Goal: Task Accomplishment & Management: Manage account settings

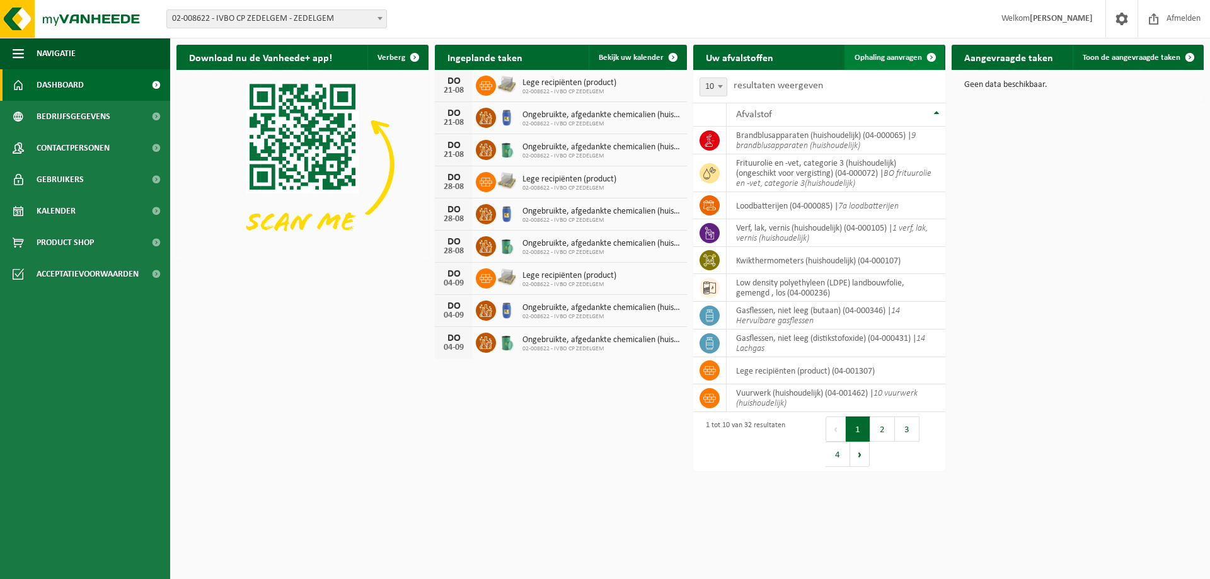
click at [869, 55] on span "Ophaling aanvragen" at bounding box center [888, 58] width 67 height 8
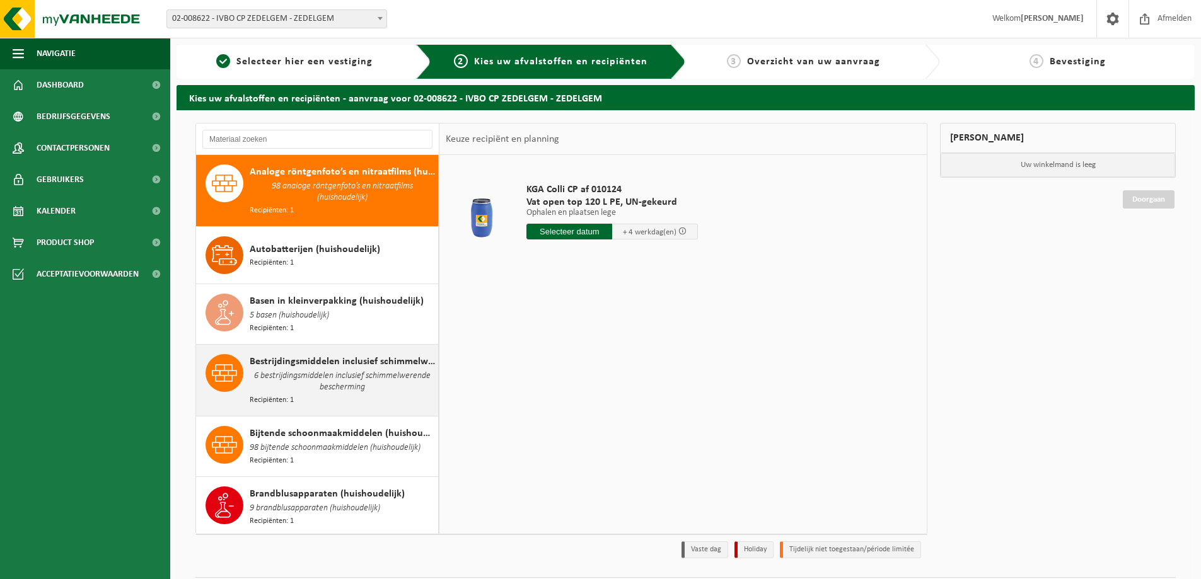
click at [290, 371] on span "6 bestrijdingsmiddelen inclusief schimmelwerende bescherming" at bounding box center [342, 381] width 185 height 25
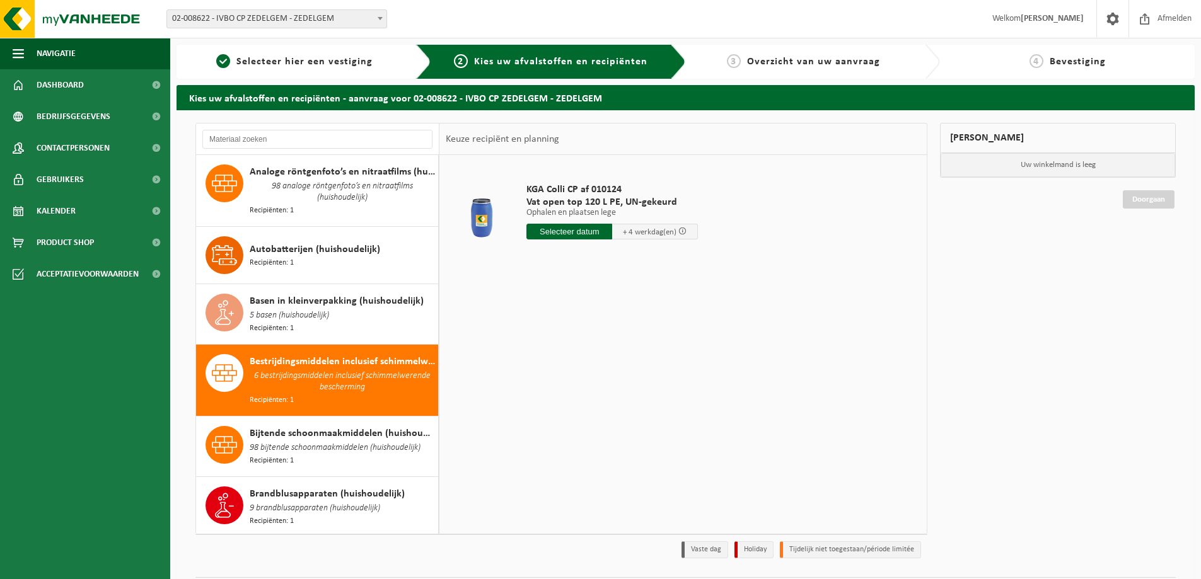
scroll to position [185, 0]
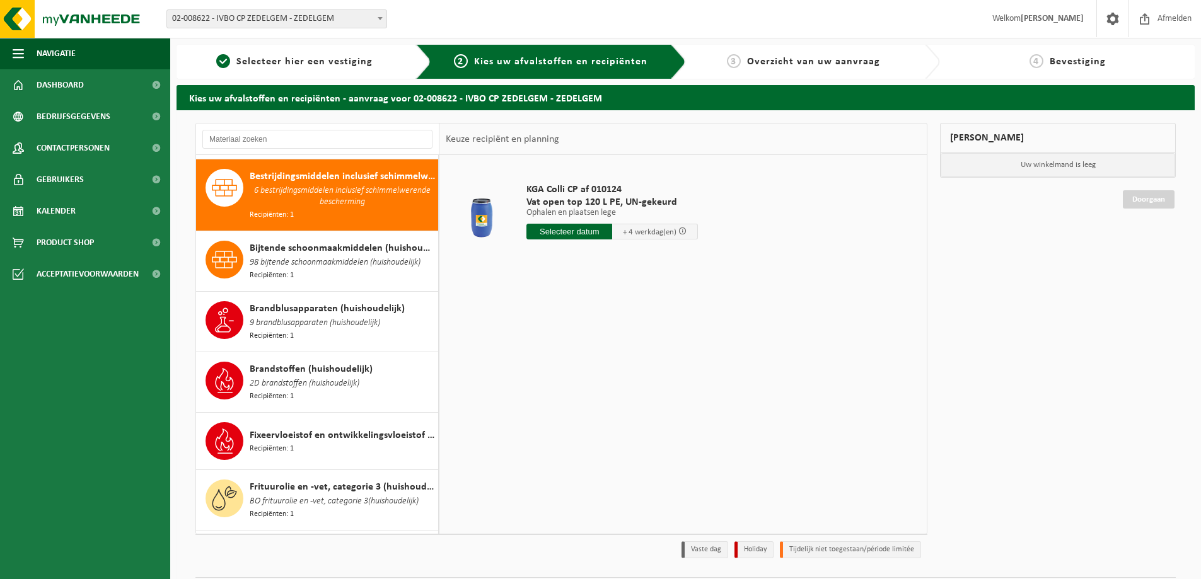
click at [567, 231] on input "text" at bounding box center [569, 232] width 86 height 16
click at [606, 363] on div "21" at bounding box center [605, 364] width 22 height 20
type input "Van 2025-08-21"
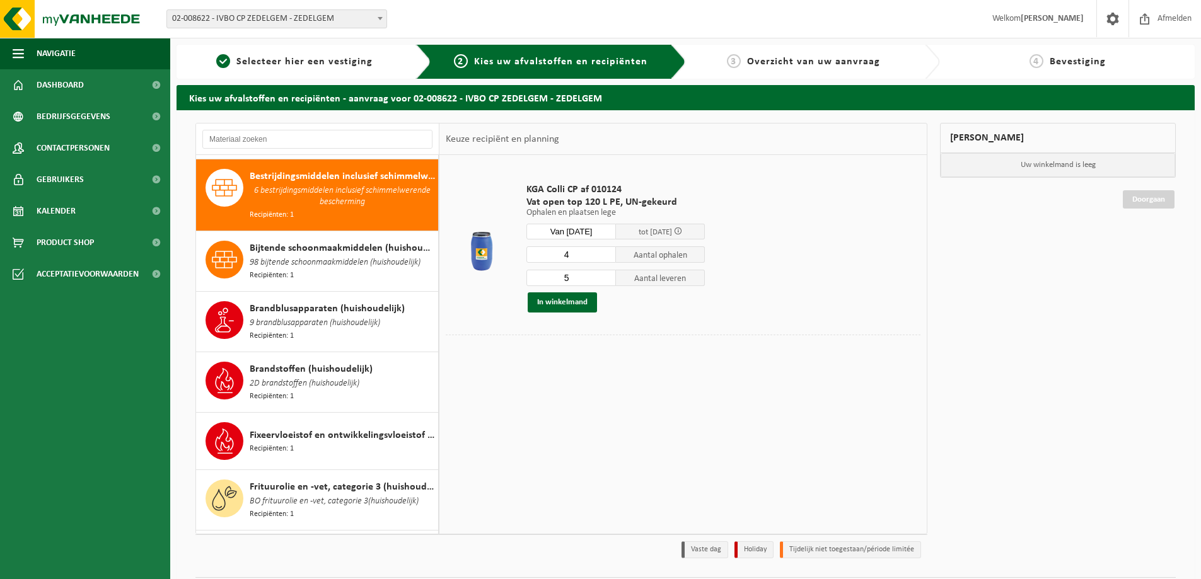
click at [605, 258] on input "4" at bounding box center [571, 254] width 90 height 16
click at [605, 258] on input "3" at bounding box center [571, 254] width 90 height 16
type input "2"
click at [605, 258] on input "2" at bounding box center [571, 254] width 90 height 16
click at [607, 281] on input "4" at bounding box center [571, 278] width 90 height 16
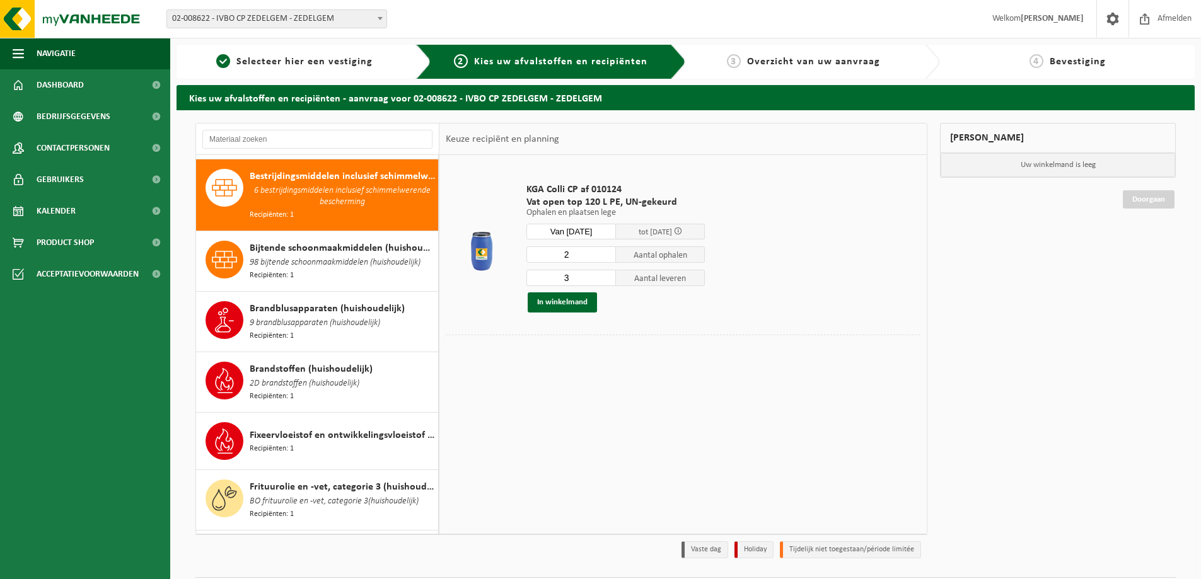
click at [607, 281] on input "3" at bounding box center [571, 278] width 90 height 16
type input "2"
click at [607, 281] on input "2" at bounding box center [571, 278] width 90 height 16
click at [567, 302] on button "In winkelmand" at bounding box center [562, 303] width 69 height 20
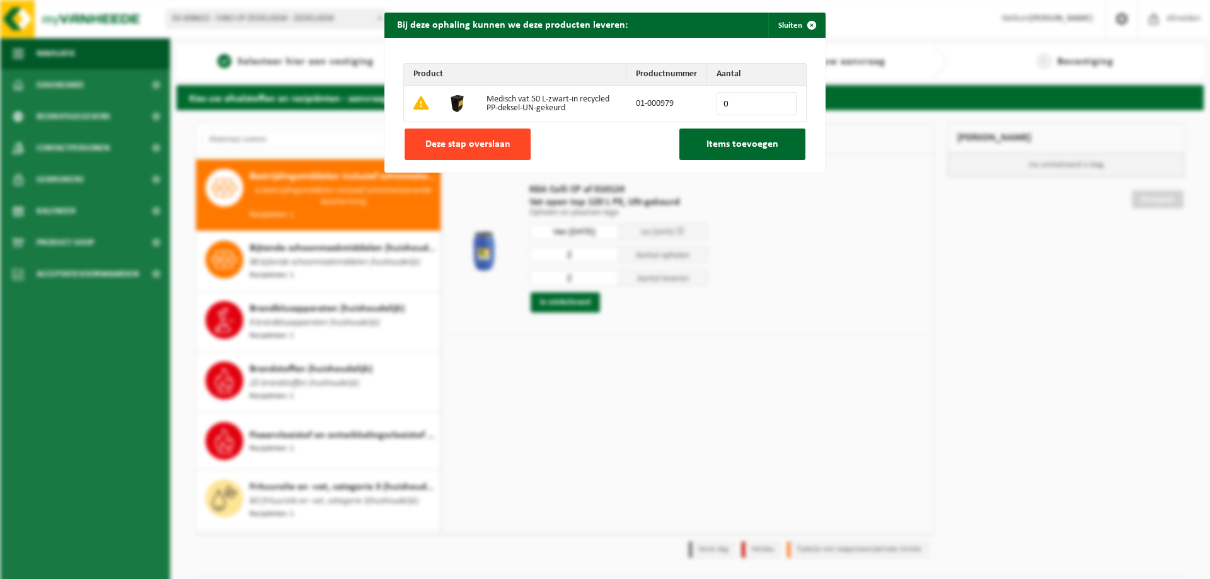
click at [464, 148] on span "Deze stap overslaan" at bounding box center [468, 144] width 85 height 10
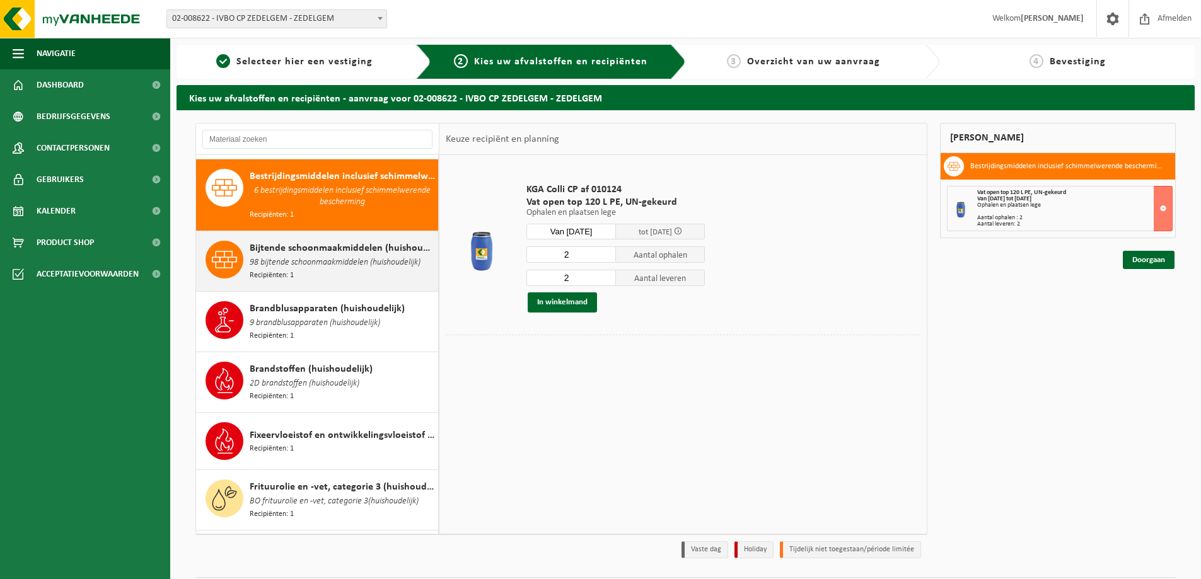
click at [308, 256] on span "98 bijtende schoonmaakmiddelen (huishoudelijk)" at bounding box center [335, 263] width 171 height 14
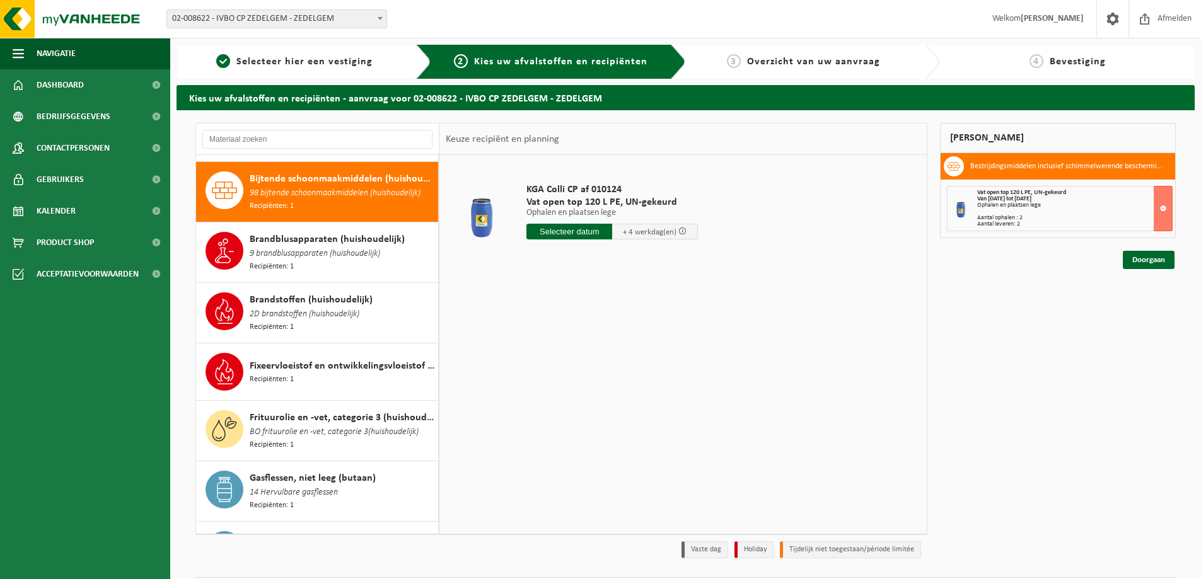
click at [308, 255] on div "Brandblusapparaten (huishoudelijk) 9 brandblusapparaten (huishoudelijk) Recipië…" at bounding box center [342, 252] width 185 height 41
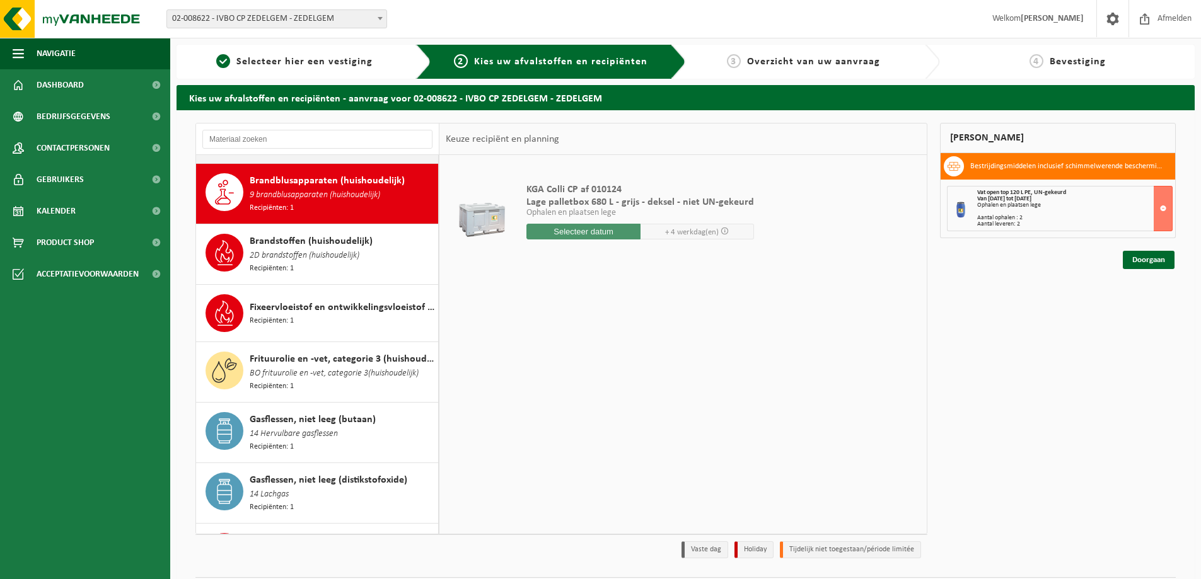
click at [308, 255] on div "Brandstoffen (huishoudelijk) 2D brandstoffen (huishoudelijk) Recipiënten: 1" at bounding box center [342, 254] width 185 height 41
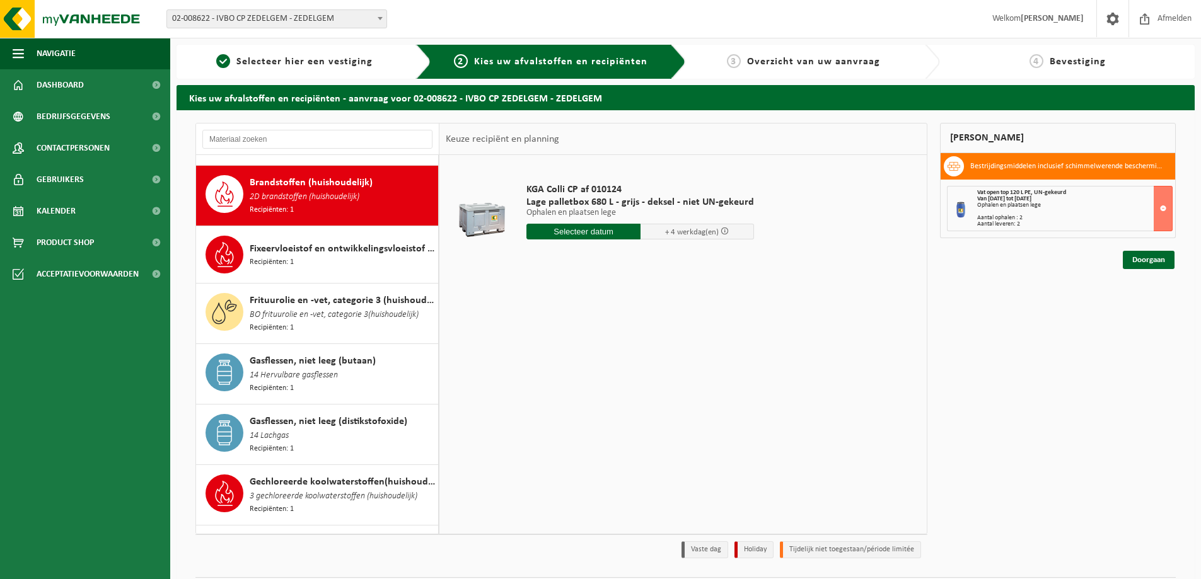
click at [308, 255] on div "Fixeervloeistof en ontwikkelingsvloeistof gemengd, huishoudelijk Recipiënten: 1" at bounding box center [342, 255] width 185 height 38
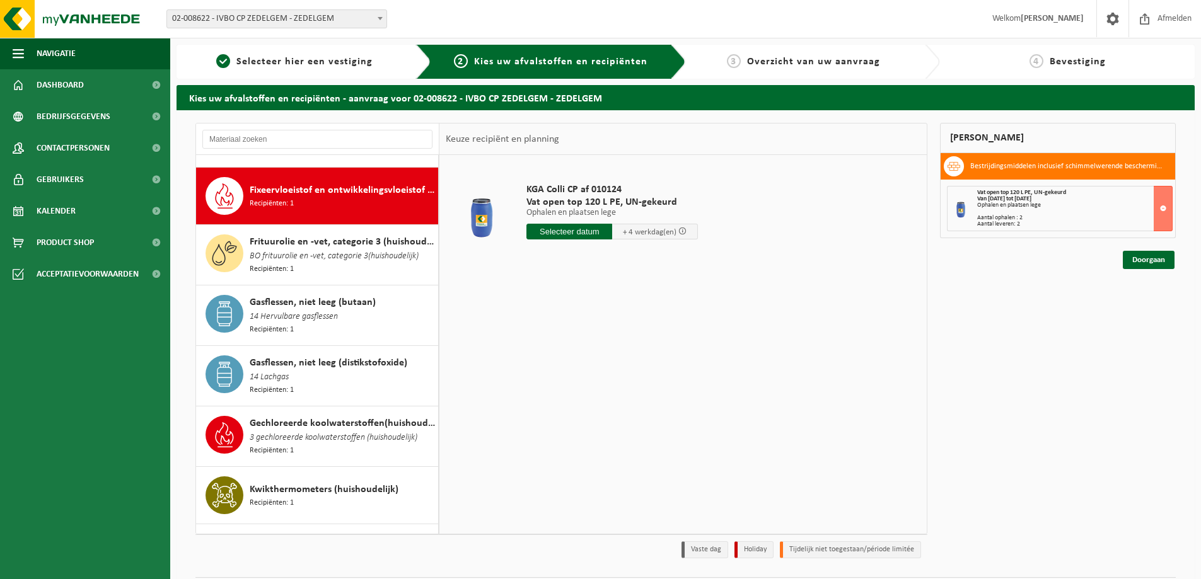
click at [308, 255] on div "Frituurolie en -vet, categorie 3 (huishoudelijk) (ongeschikt voor vergisting) B…" at bounding box center [342, 255] width 185 height 41
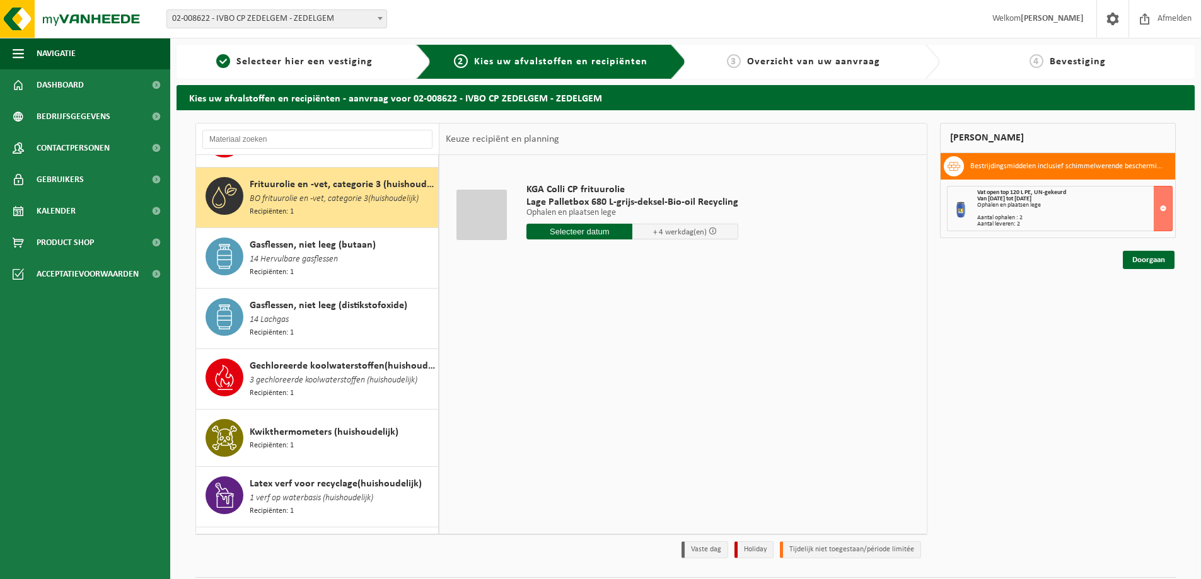
click at [308, 255] on div "Gasflessen, niet leeg (butaan) 14 Hervulbare gasflessen Recipiënten: 1" at bounding box center [342, 258] width 185 height 41
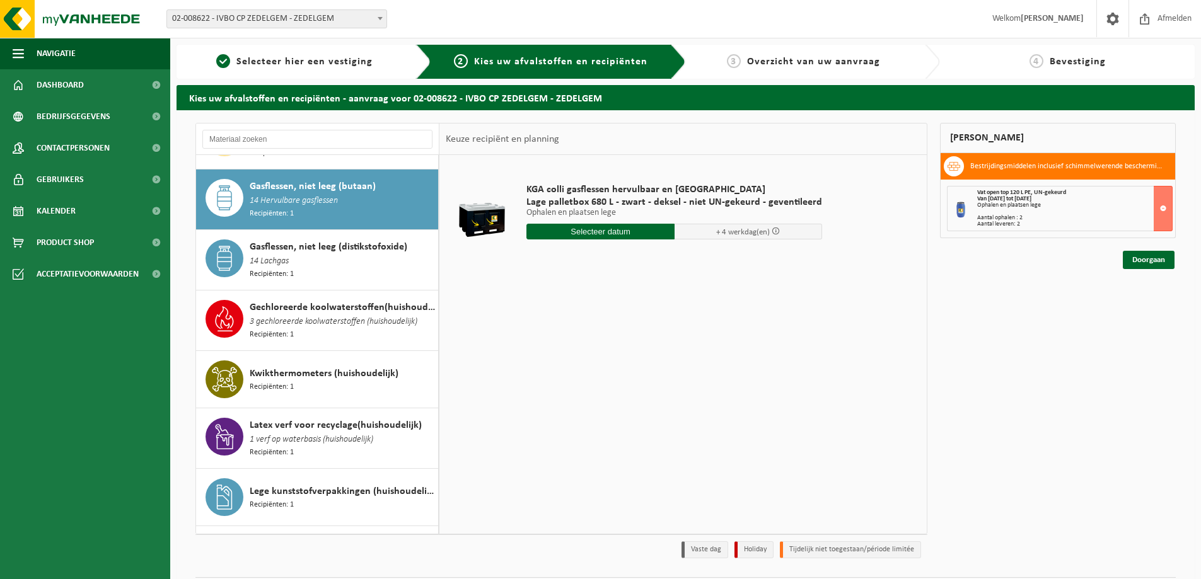
click at [308, 255] on div "Gasflessen, niet leeg (distikstofoxide) 14 Lachgas Recipiënten: 1" at bounding box center [342, 260] width 185 height 41
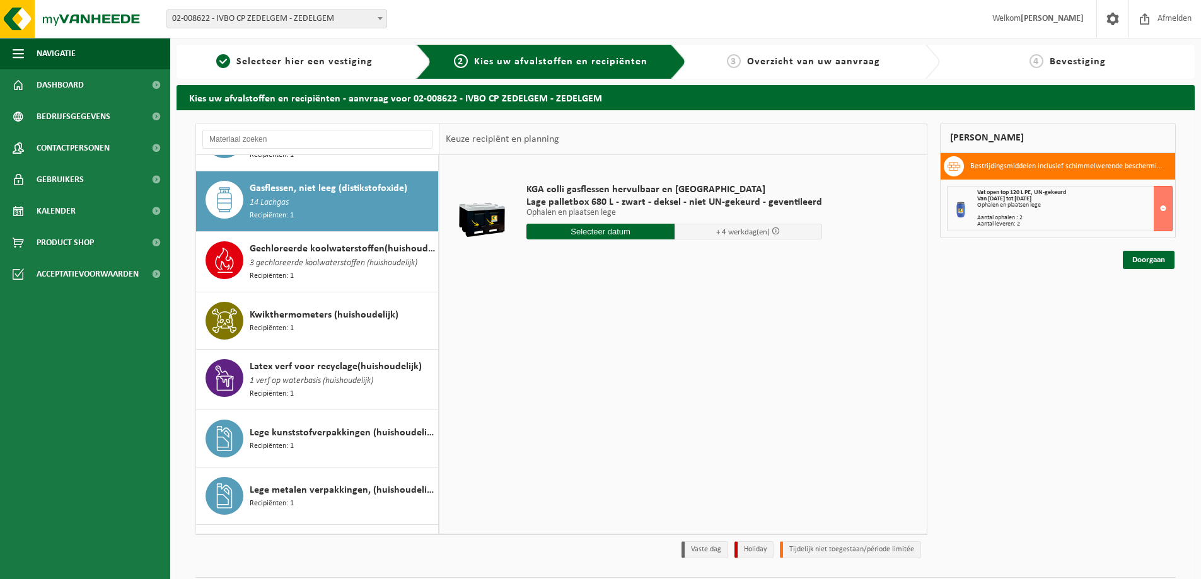
click at [308, 255] on div "Gechloreerde koolwaterstoffen(huishoudelijk) 3 gechloreerde koolwaterstoffen (h…" at bounding box center [342, 261] width 185 height 41
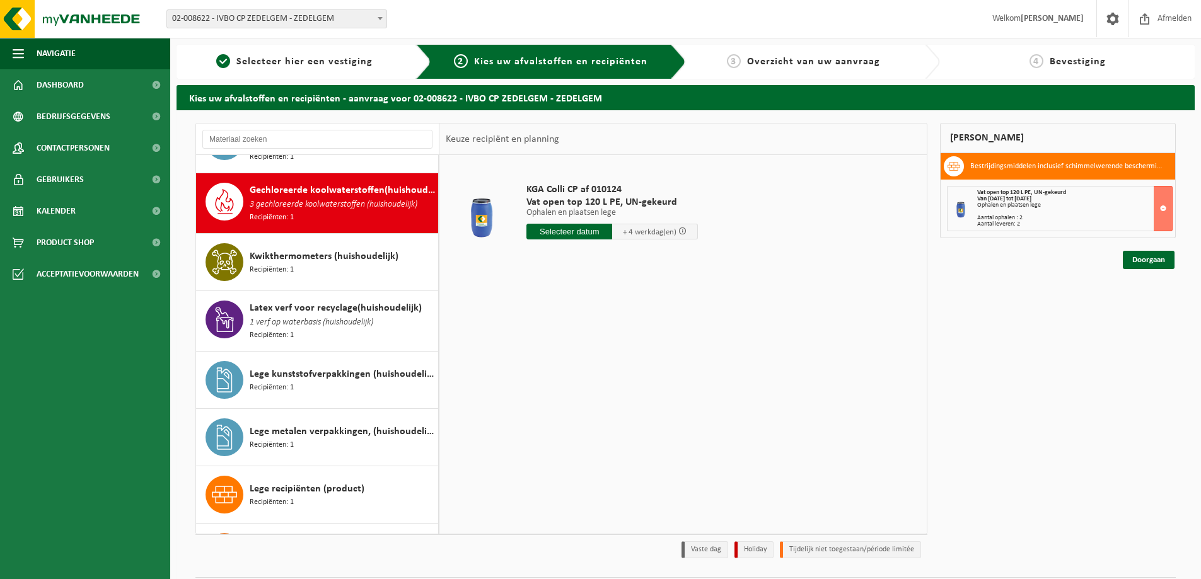
click at [308, 255] on div "Kwikthermometers (huishoudelijk) Recipiënten: 1" at bounding box center [342, 262] width 185 height 38
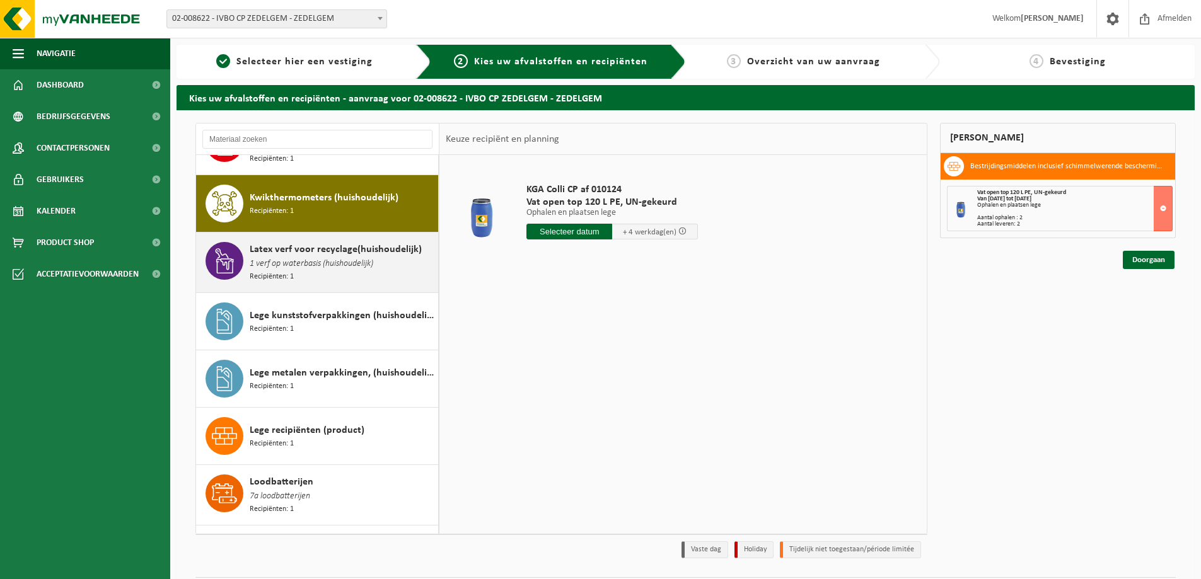
click at [308, 254] on div "Latex verf voor recyclage(huishoudelijk) 1 verf op waterbasis (huishoudelijk) R…" at bounding box center [342, 262] width 185 height 41
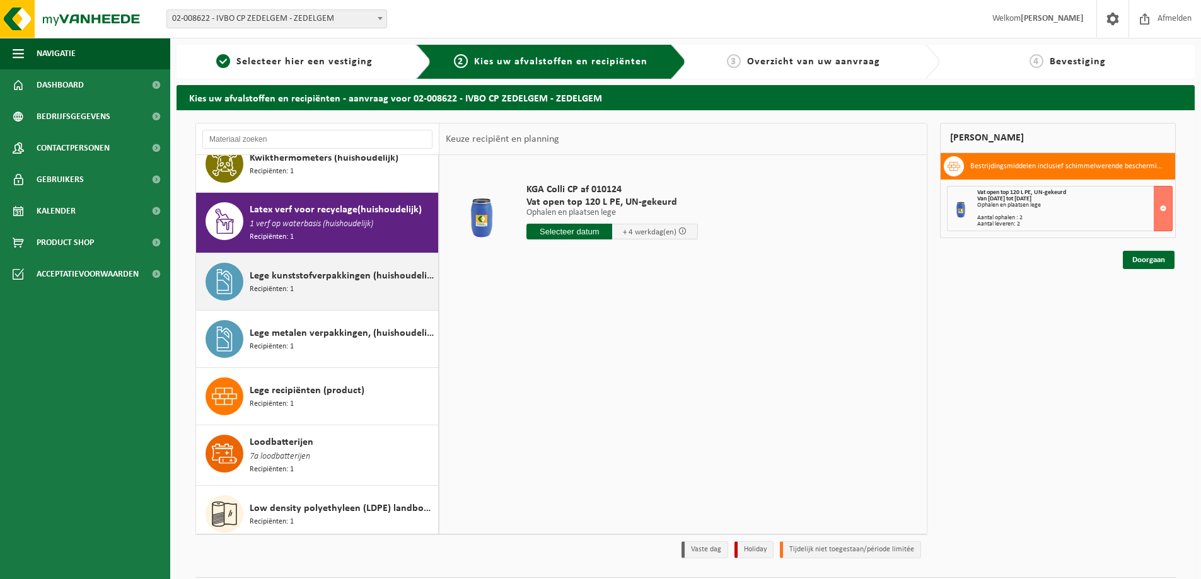
scroll to position [780, 0]
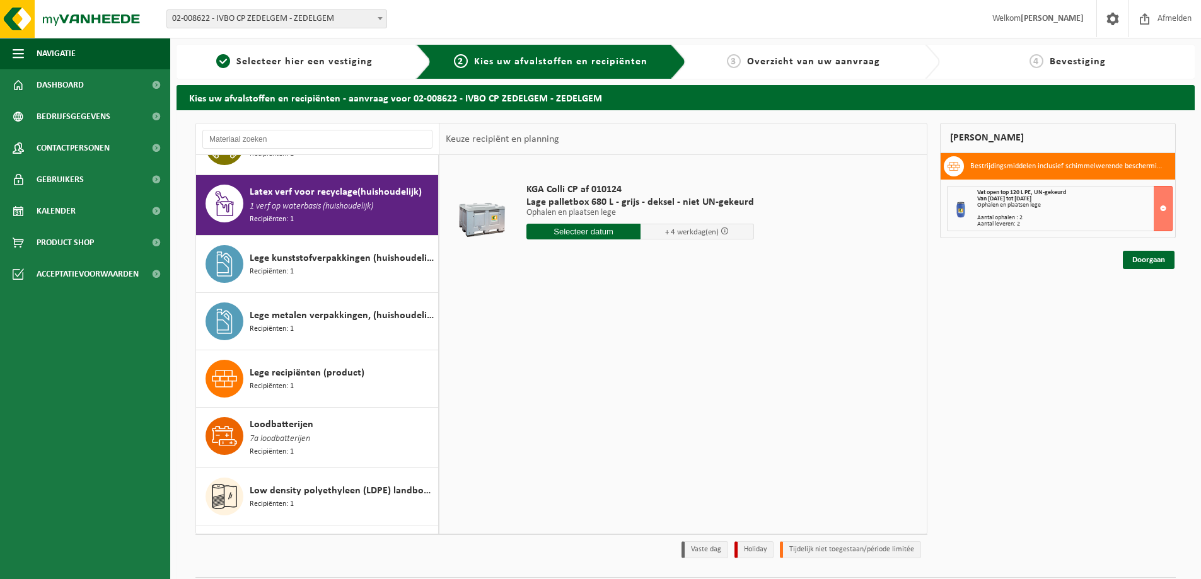
click at [567, 231] on input "text" at bounding box center [583, 232] width 114 height 16
click at [604, 364] on div "21" at bounding box center [605, 364] width 22 height 20
type input "Van 2025-08-21"
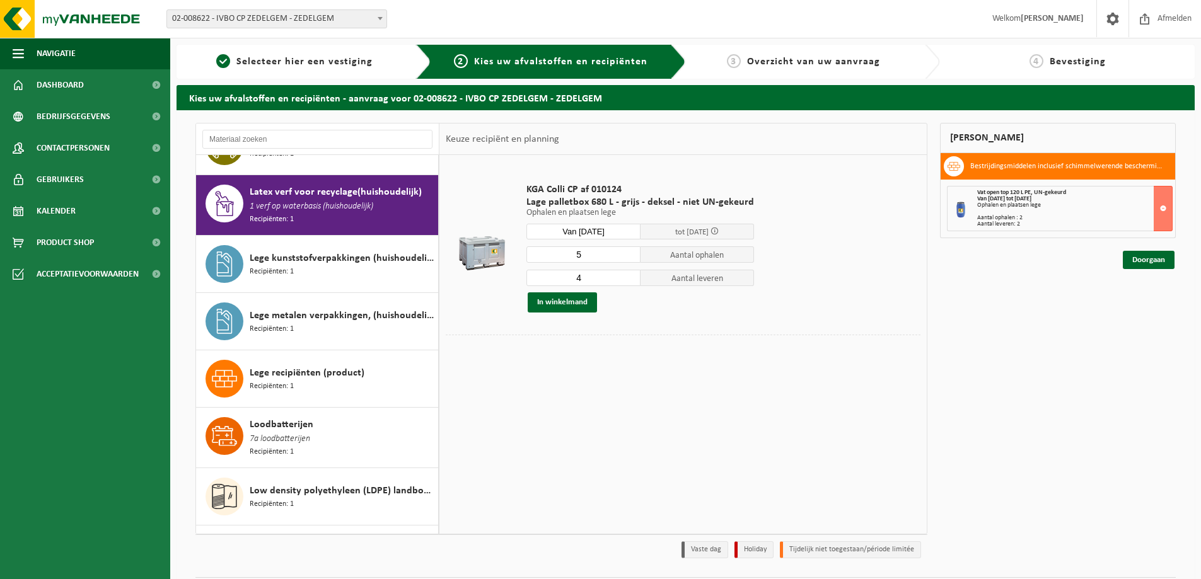
type input "5"
click at [629, 250] on input "5" at bounding box center [583, 254] width 114 height 16
type input "5"
click at [627, 275] on input "5" at bounding box center [583, 278] width 114 height 16
click at [563, 301] on button "In winkelmand" at bounding box center [562, 303] width 69 height 20
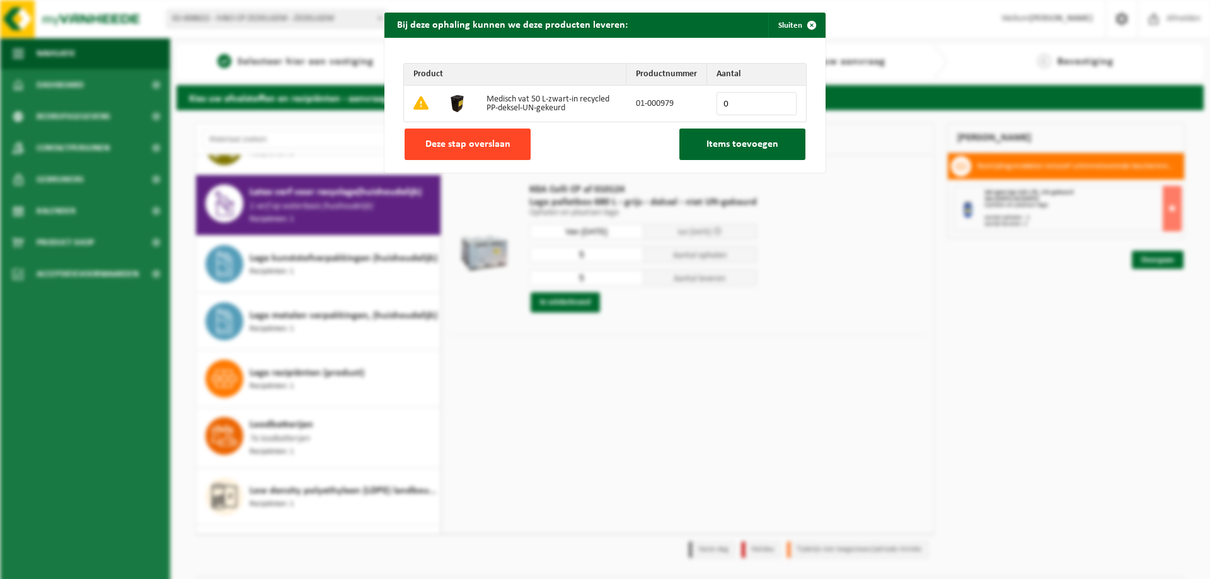
click at [476, 144] on span "Deze stap overslaan" at bounding box center [468, 144] width 85 height 10
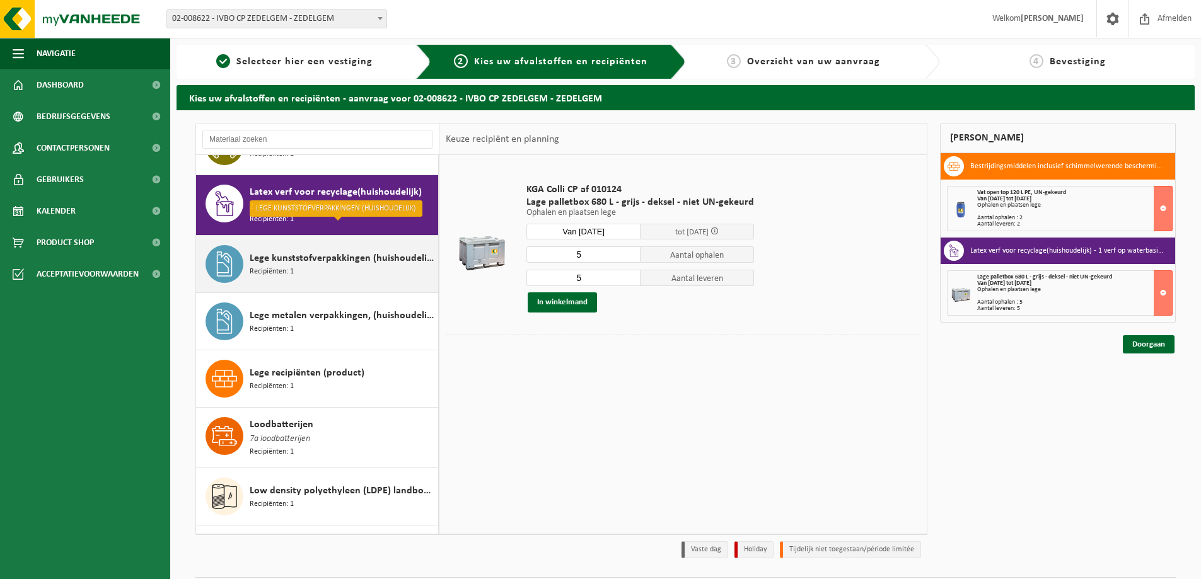
click at [343, 251] on span "Lege kunststofverpakkingen (huishoudelijk)" at bounding box center [342, 258] width 185 height 15
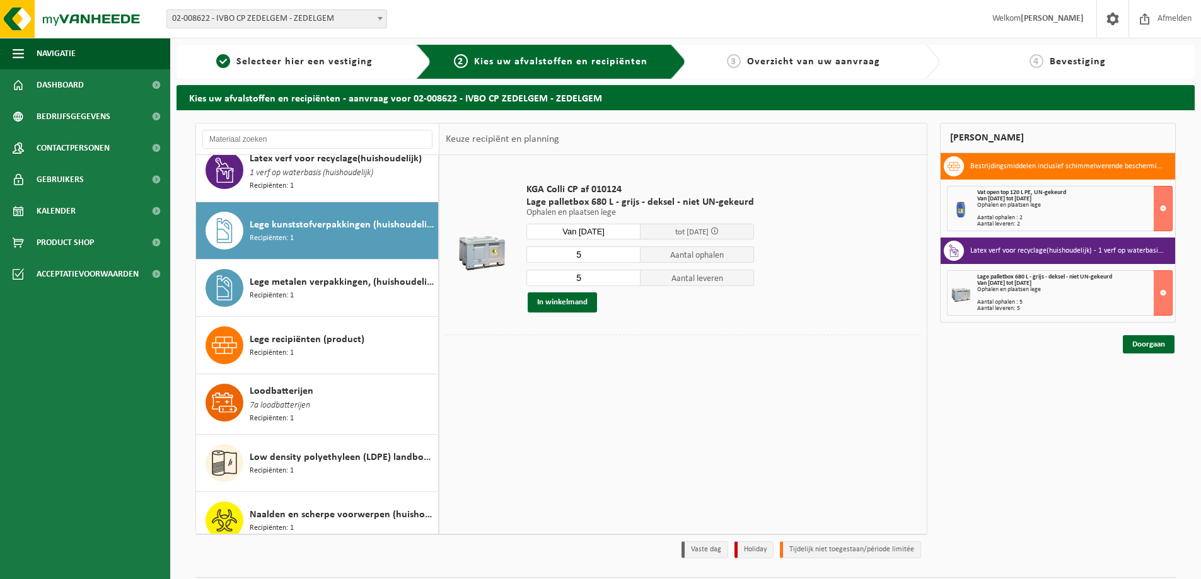
scroll to position [838, 0]
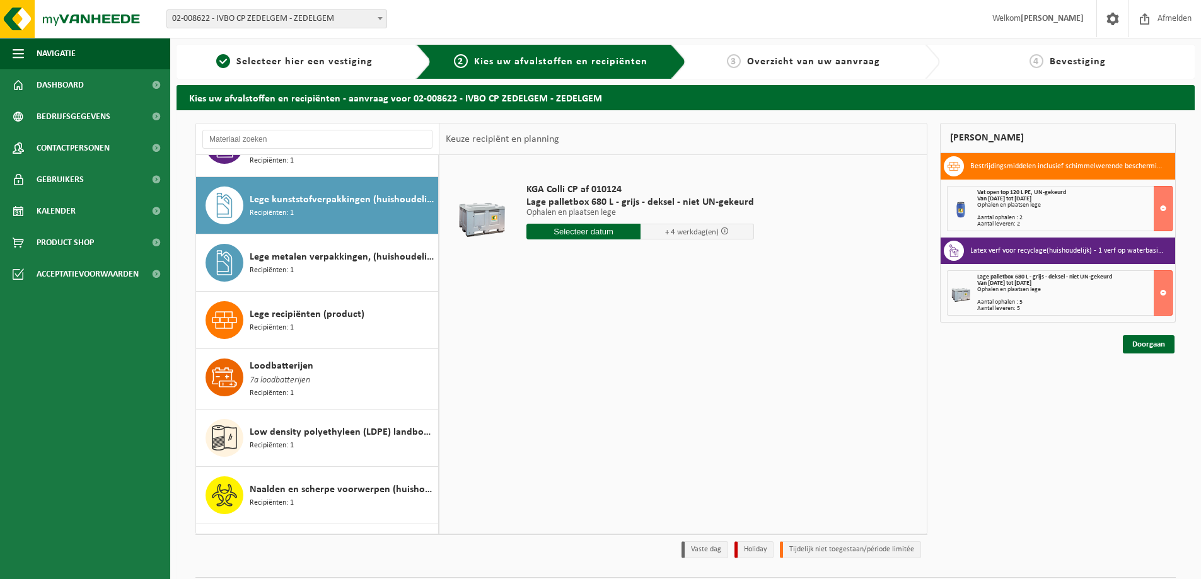
click at [575, 230] on input "text" at bounding box center [583, 232] width 114 height 16
click at [604, 358] on div "21" at bounding box center [605, 364] width 22 height 20
type input "Van 2025-08-21"
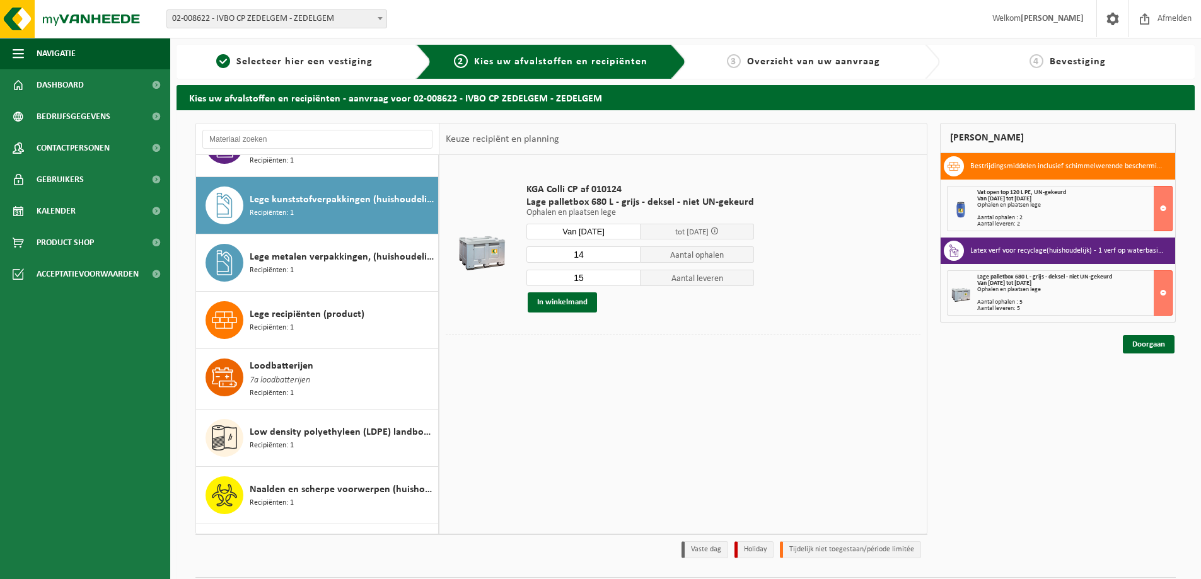
click at [626, 257] on input "14" at bounding box center [583, 254] width 114 height 16
click at [626, 257] on input "13" at bounding box center [583, 254] width 114 height 16
click at [626, 257] on input "12" at bounding box center [583, 254] width 114 height 16
click at [626, 257] on input "11" at bounding box center [583, 254] width 114 height 16
click at [626, 257] on input "10" at bounding box center [583, 254] width 114 height 16
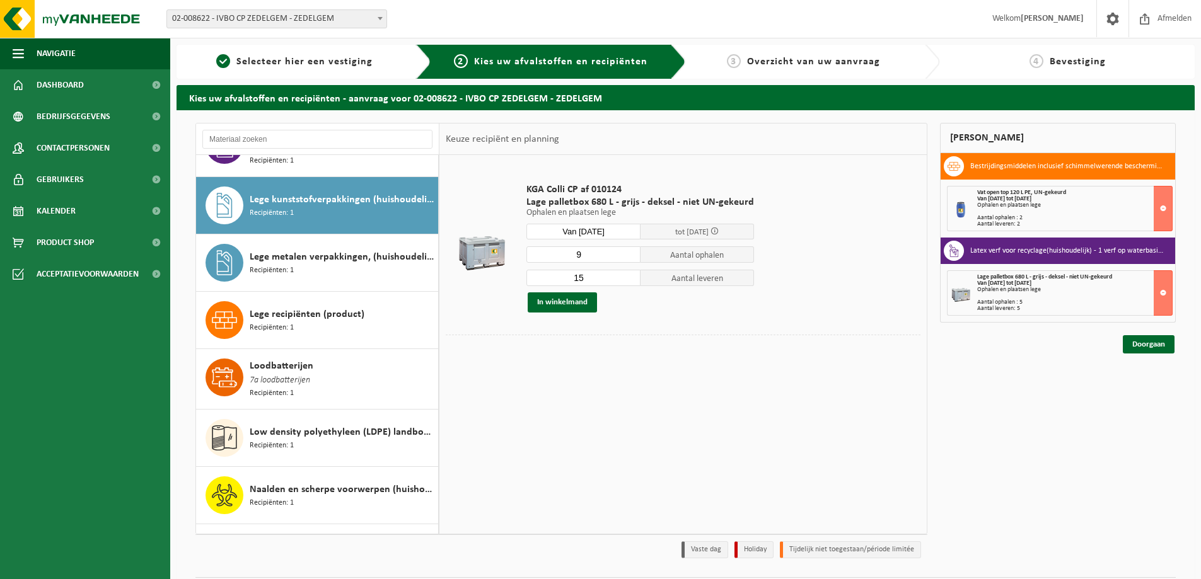
click at [626, 257] on input "9" at bounding box center [583, 254] width 114 height 16
type input "8"
click at [625, 257] on input "8" at bounding box center [583, 254] width 114 height 16
click at [626, 280] on input "14" at bounding box center [583, 278] width 114 height 16
click at [626, 280] on input "13" at bounding box center [583, 278] width 114 height 16
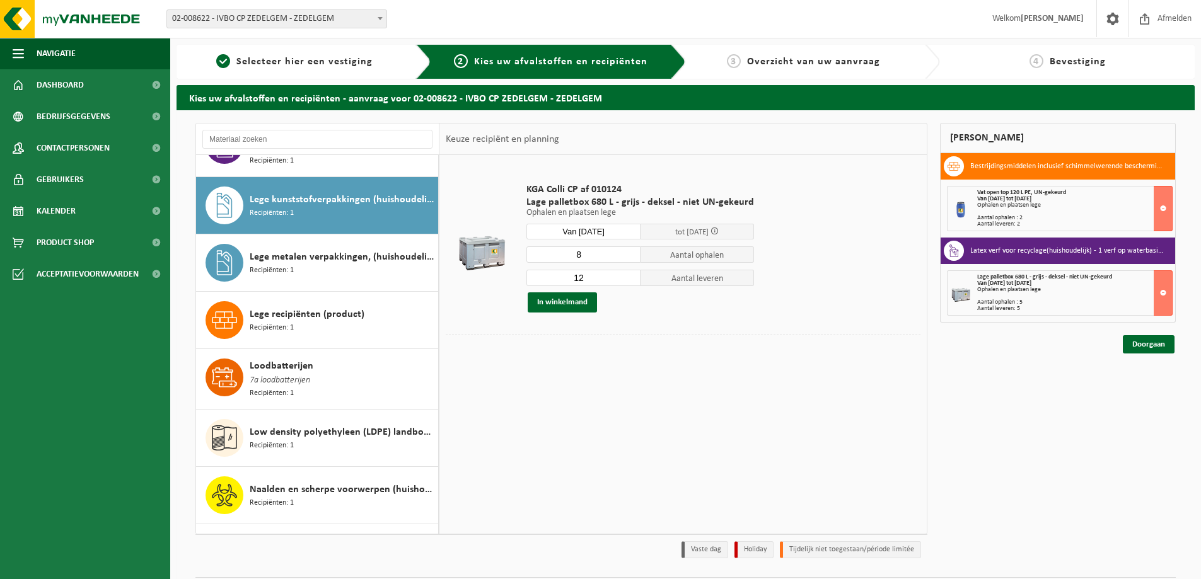
click at [626, 280] on input "12" at bounding box center [583, 278] width 114 height 16
click at [626, 280] on input "11" at bounding box center [583, 278] width 114 height 16
click at [625, 279] on input "10" at bounding box center [583, 278] width 114 height 16
click at [625, 279] on input "9" at bounding box center [583, 278] width 114 height 16
type input "8"
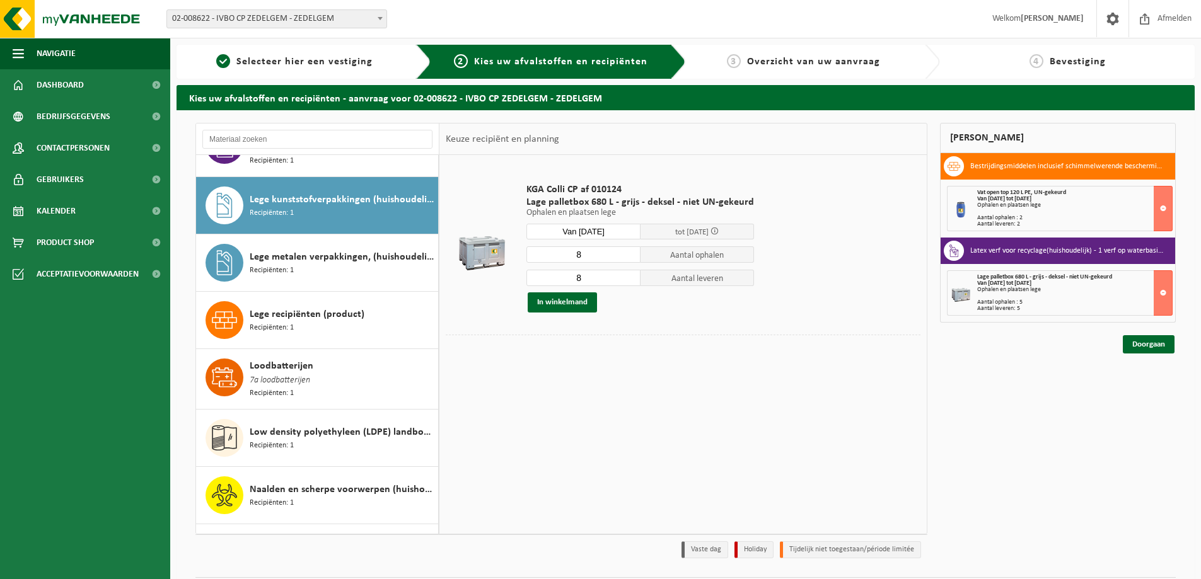
click at [625, 279] on input "8" at bounding box center [583, 278] width 114 height 16
click at [558, 299] on button "In winkelmand" at bounding box center [562, 303] width 69 height 20
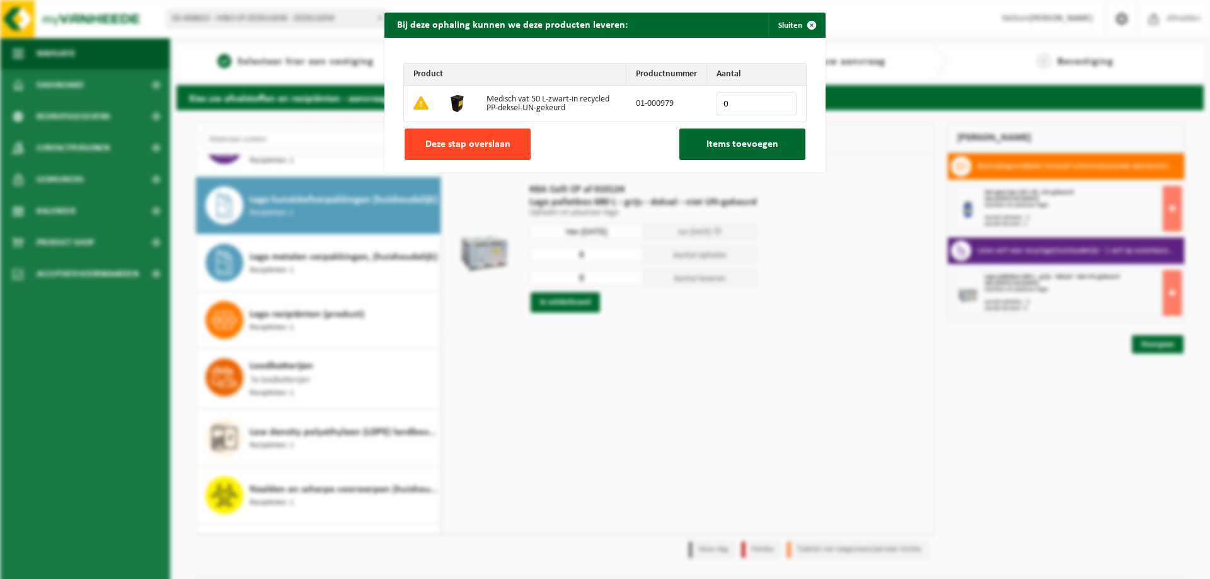
click at [474, 141] on span "Deze stap overslaan" at bounding box center [468, 144] width 85 height 10
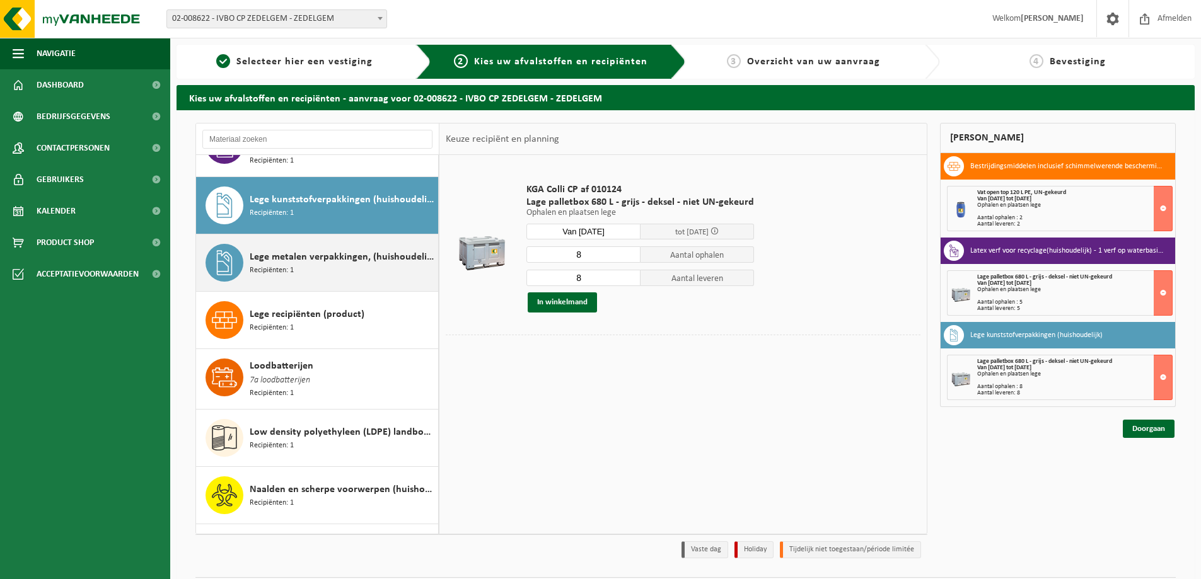
click at [309, 250] on span "Lege metalen verpakkingen, (huishoudelijk)" at bounding box center [342, 257] width 185 height 15
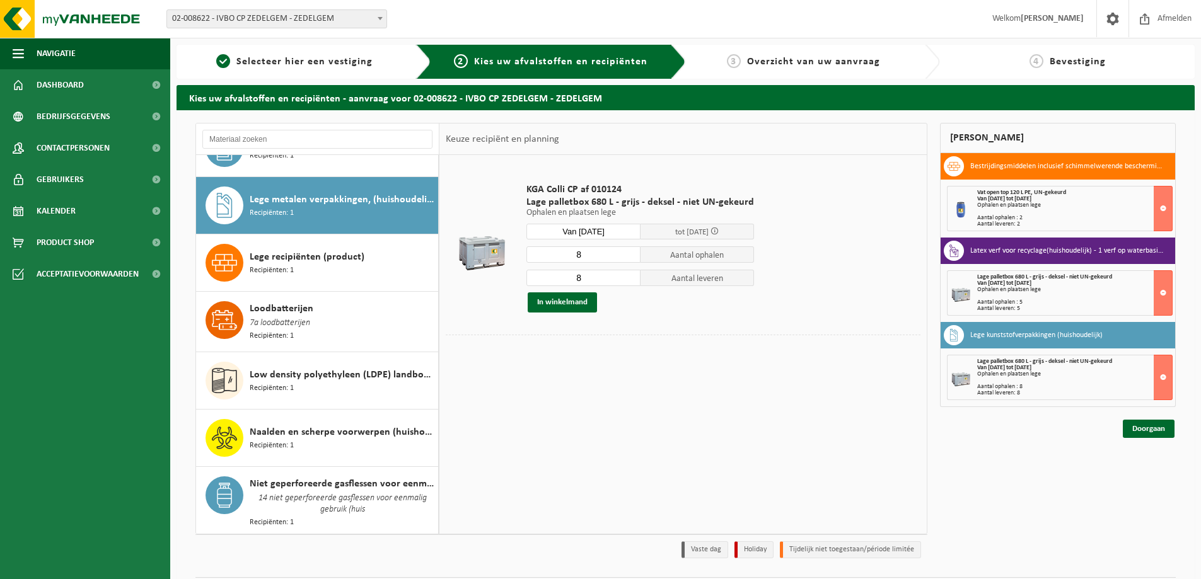
scroll to position [896, 0]
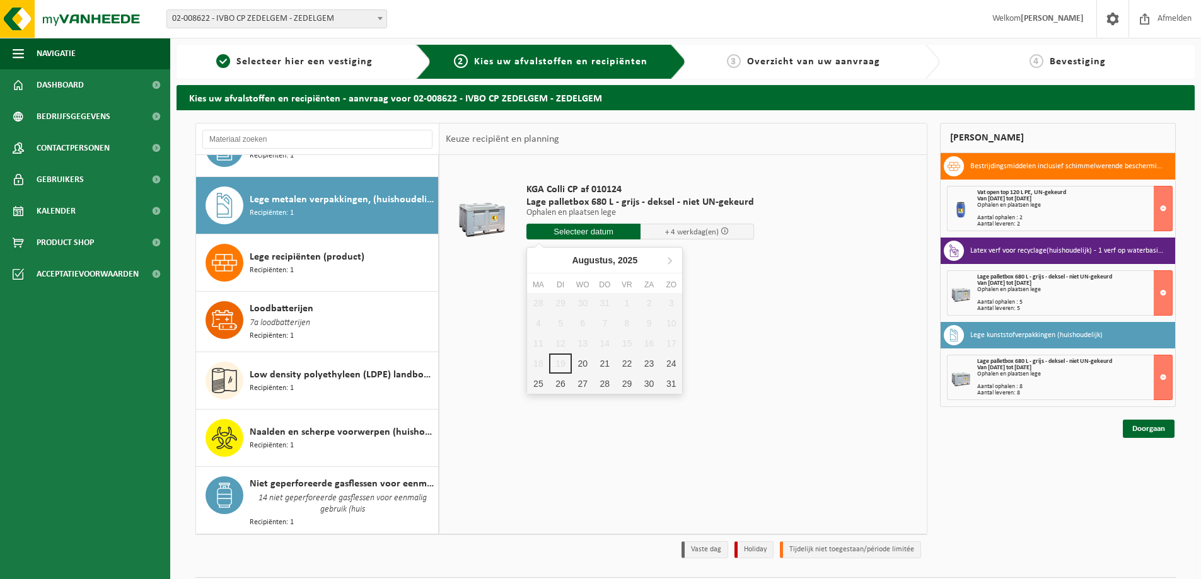
click at [584, 231] on input "text" at bounding box center [583, 232] width 114 height 16
click at [605, 366] on div "21" at bounding box center [605, 364] width 22 height 20
type input "Van 2025-08-21"
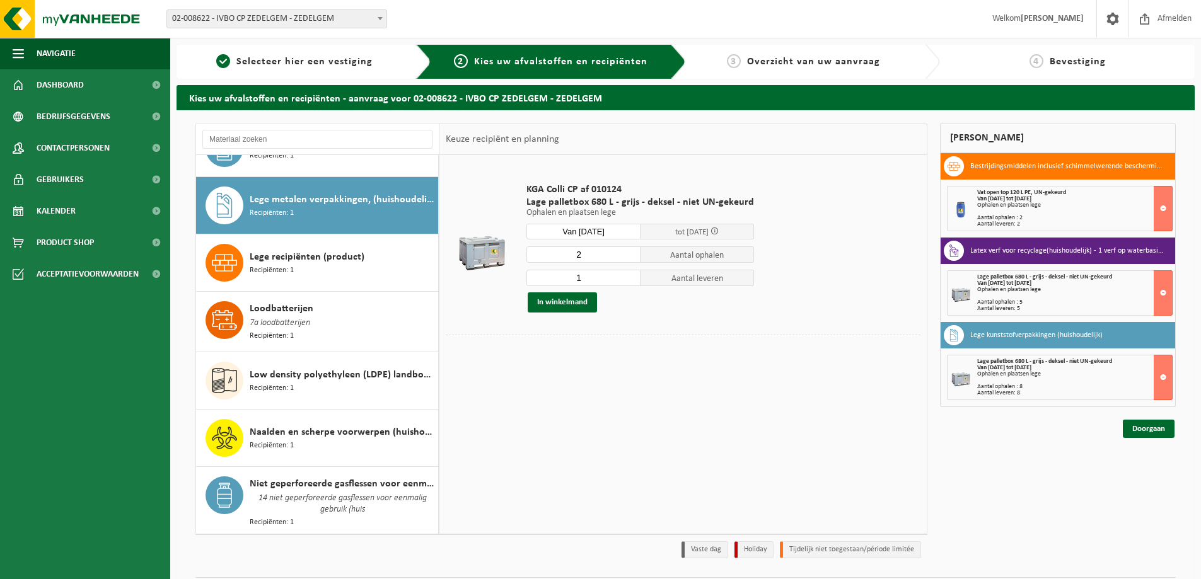
type input "2"
click at [627, 250] on input "2" at bounding box center [583, 254] width 114 height 16
type input "2"
click at [628, 275] on input "2" at bounding box center [583, 278] width 114 height 16
click at [554, 301] on button "In winkelmand" at bounding box center [562, 303] width 69 height 20
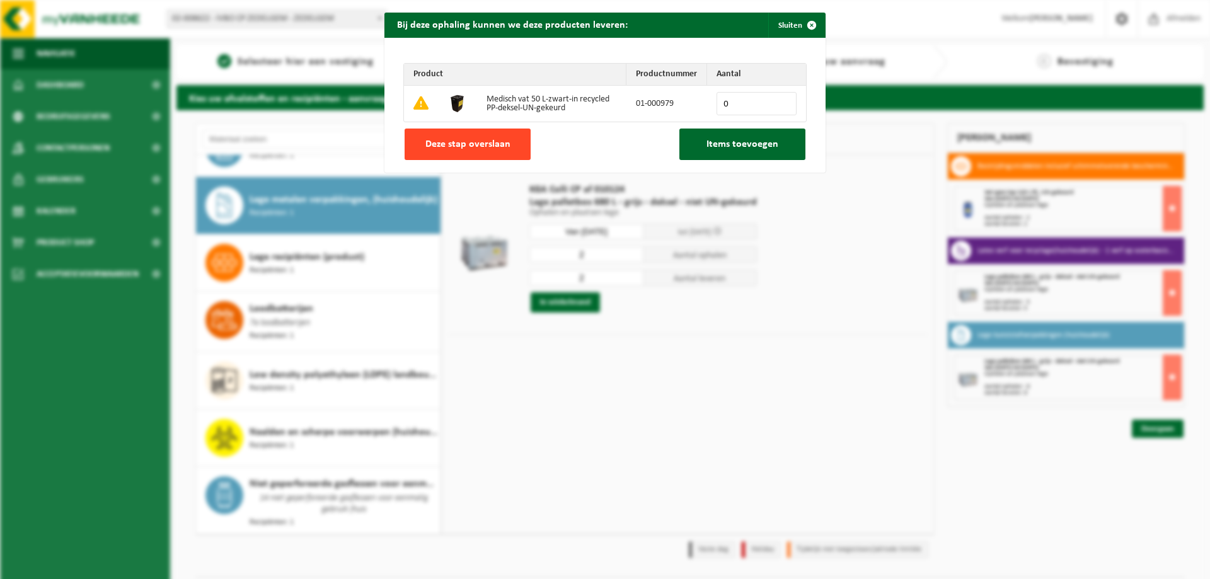
click at [435, 137] on button "Deze stap overslaan" at bounding box center [468, 145] width 126 height 32
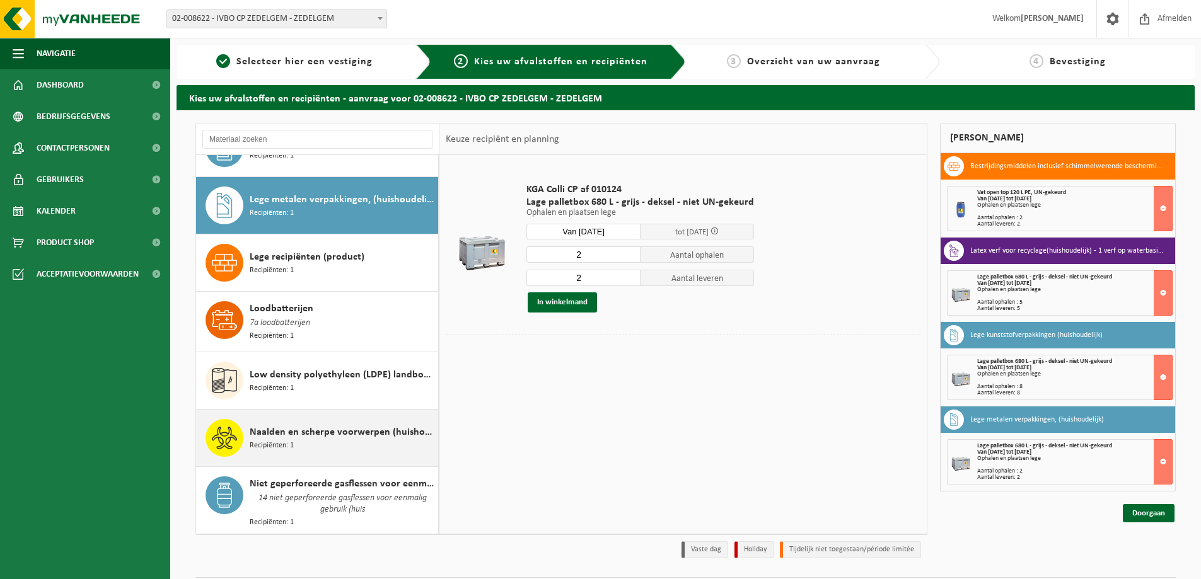
click at [281, 440] on span "Recipiënten: 1" at bounding box center [272, 446] width 44 height 12
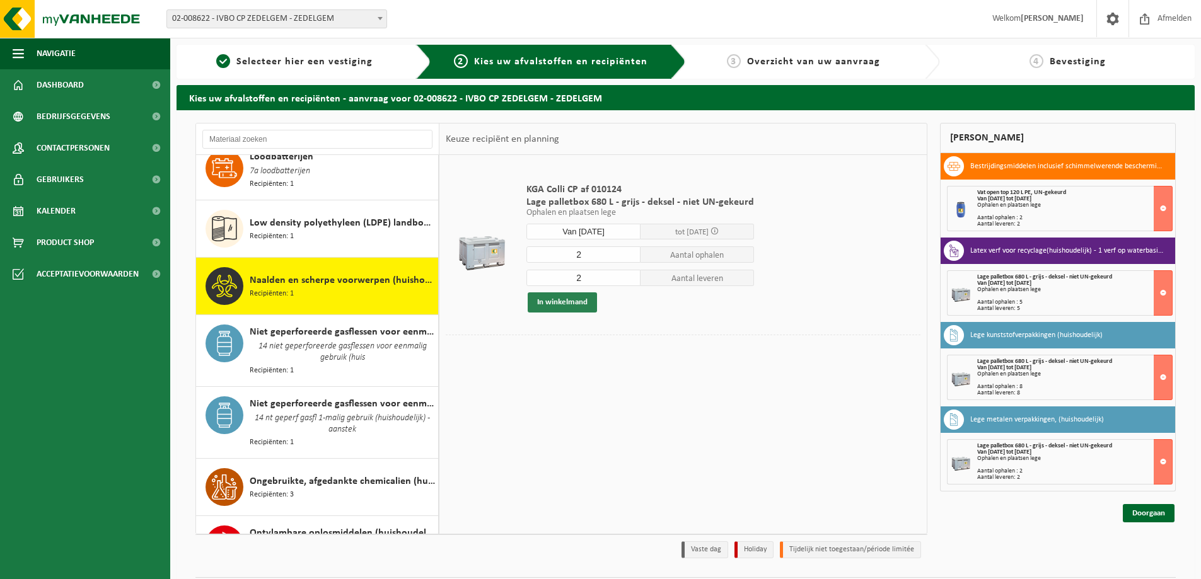
scroll to position [1127, 0]
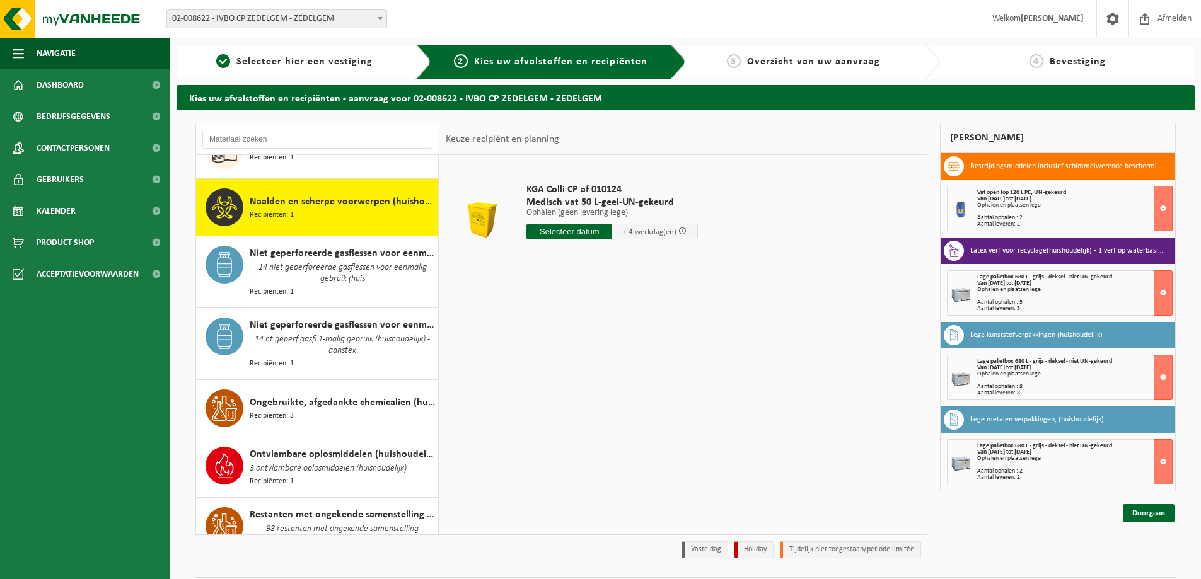
click at [572, 226] on input "text" at bounding box center [569, 232] width 86 height 16
click at [605, 360] on div "21" at bounding box center [605, 364] width 22 height 20
type input "Van 2025-08-21"
click at [553, 274] on button "In winkelmand" at bounding box center [562, 279] width 69 height 20
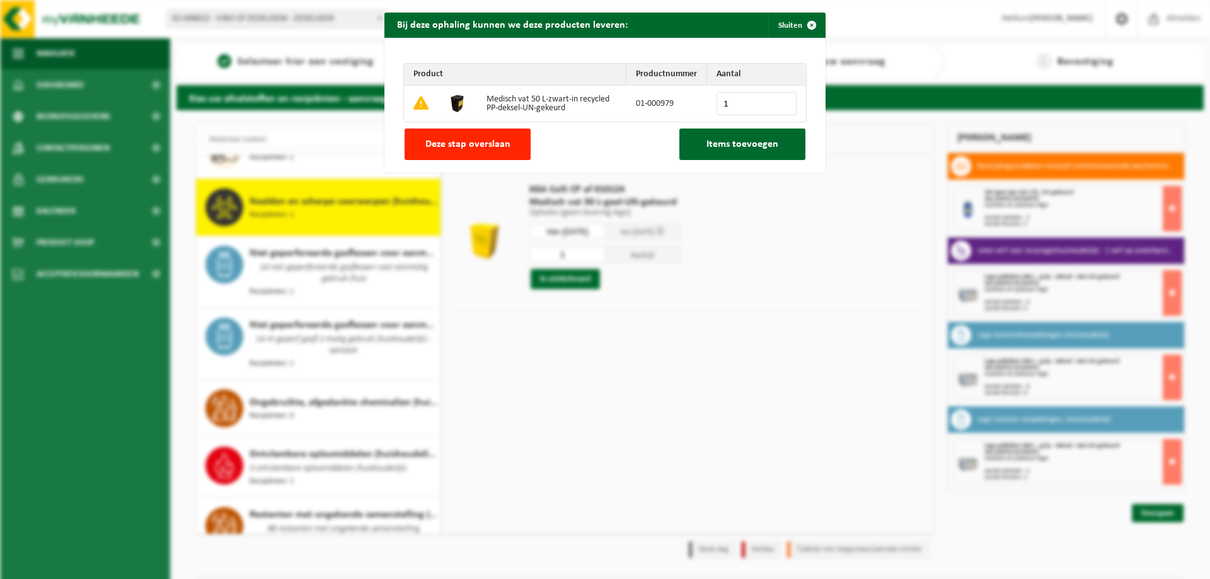
type input "1"
click at [782, 99] on input "1" at bounding box center [757, 103] width 80 height 23
click at [736, 149] on span "Items toevoegen" at bounding box center [743, 144] width 72 height 10
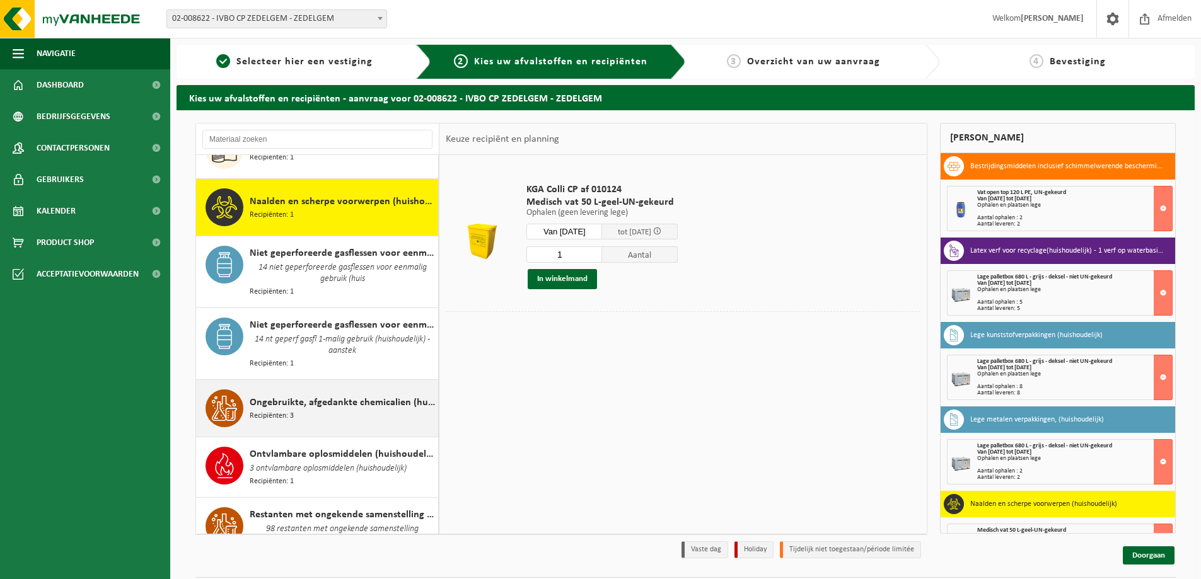
click at [292, 395] on span "Ongebruikte, afgedankte chemicalien (huishoudelijk)" at bounding box center [342, 402] width 185 height 15
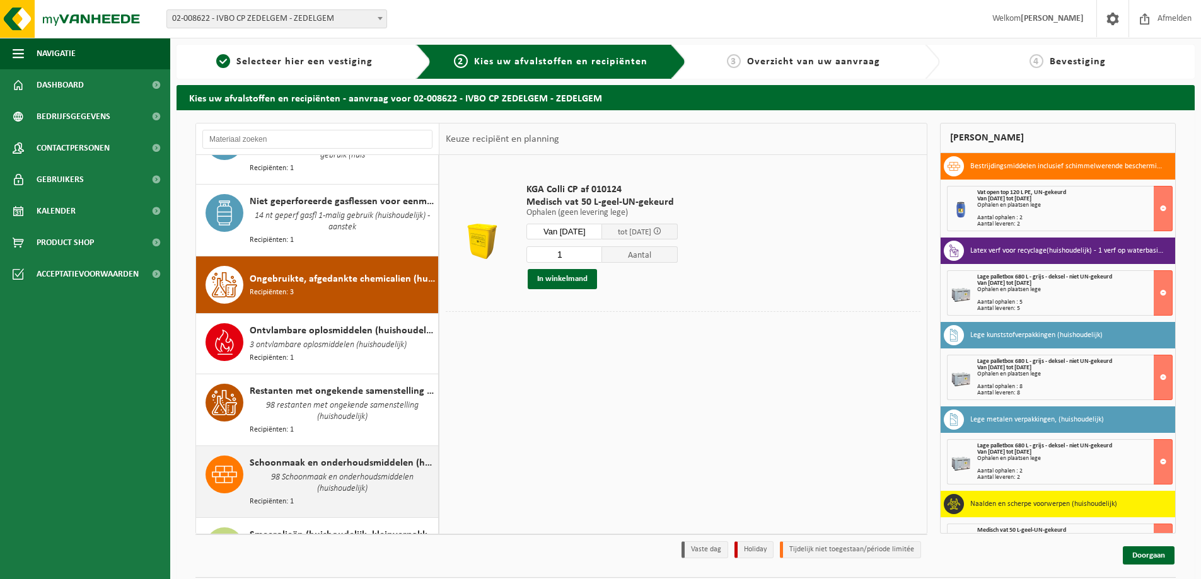
scroll to position [1323, 0]
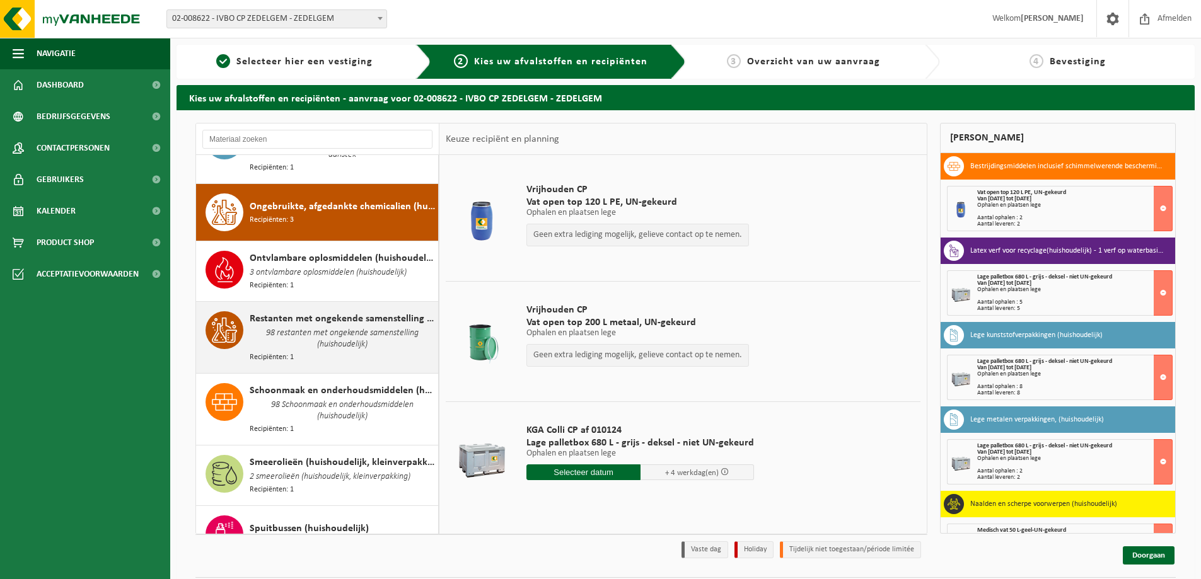
click at [303, 327] on span "98 restanten met ongekende samenstelling (huishoudelijk)" at bounding box center [342, 339] width 185 height 25
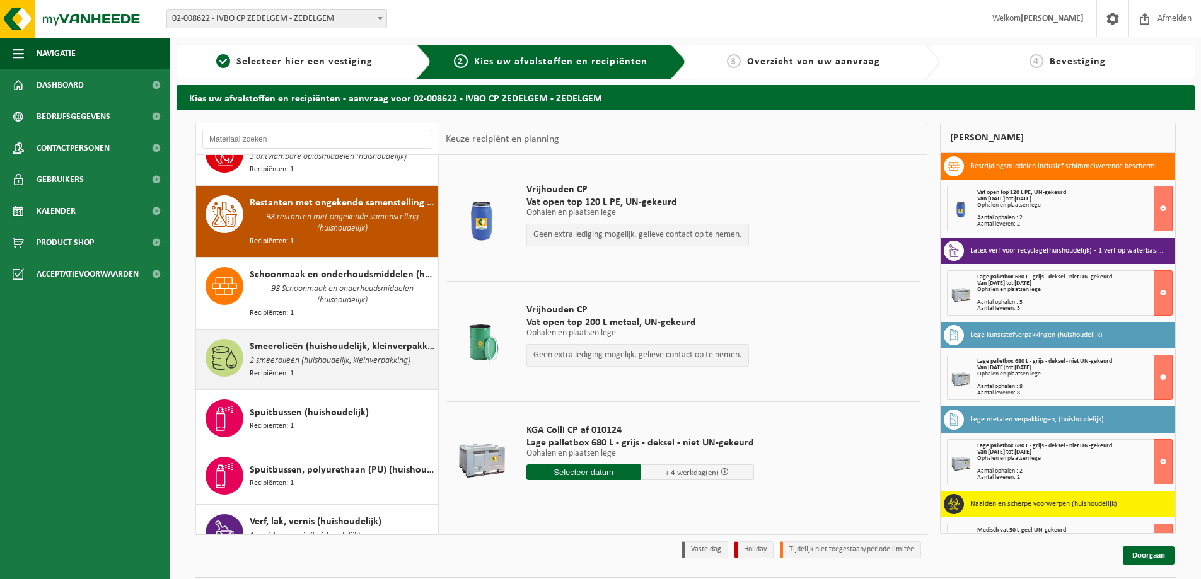
scroll to position [1439, 0]
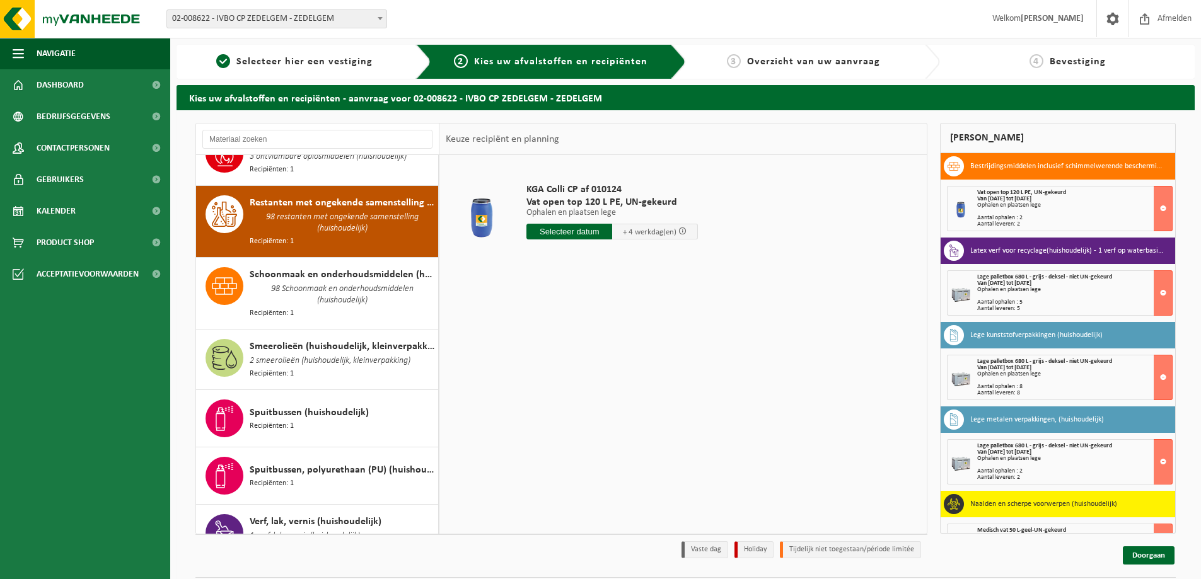
click at [574, 221] on div "KGA Colli CP af 010124 Vat open top 120 L PE, UN-gekeurd Ophalen en plaatsen le…" at bounding box center [612, 215] width 184 height 88
click at [555, 231] on input "text" at bounding box center [569, 232] width 86 height 16
click at [605, 362] on div "21" at bounding box center [605, 364] width 22 height 20
type input "Van 2025-08-21"
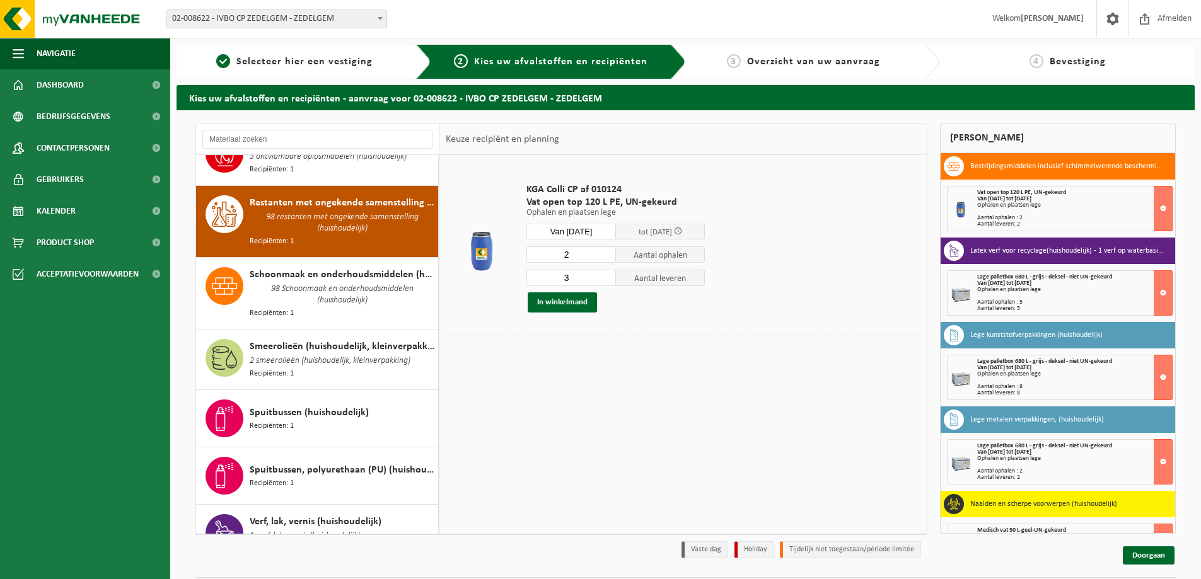
click at [606, 255] on input "2" at bounding box center [571, 254] width 90 height 16
type input "1"
click at [606, 255] on input "1" at bounding box center [571, 254] width 90 height 16
click at [606, 281] on input "2" at bounding box center [571, 278] width 90 height 16
type input "1"
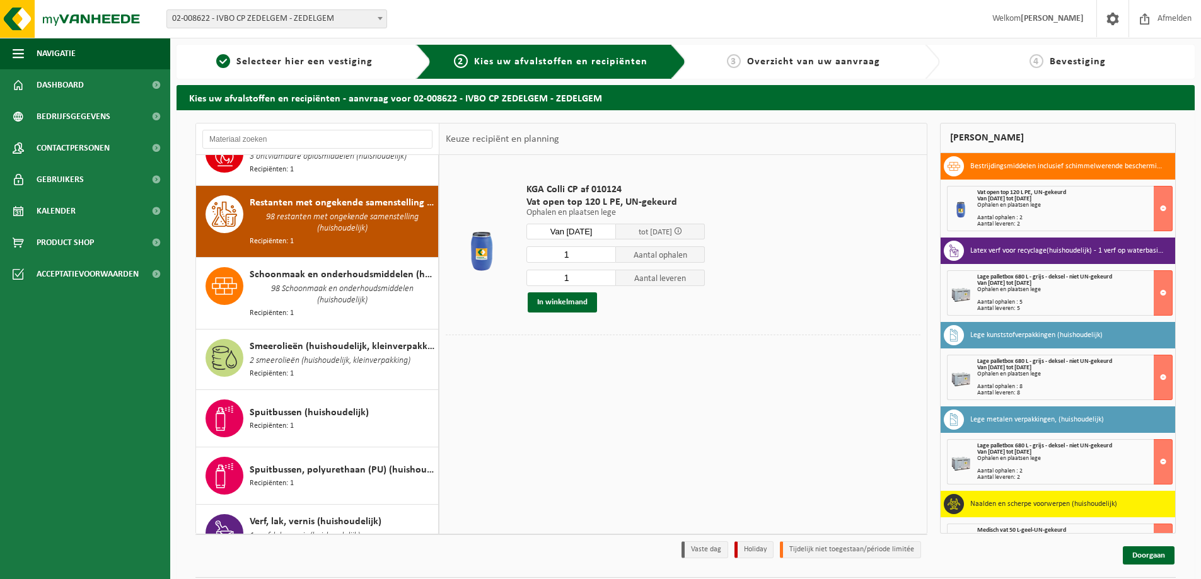
click at [606, 281] on input "1" at bounding box center [571, 278] width 90 height 16
click at [563, 308] on button "In winkelmand" at bounding box center [562, 303] width 69 height 20
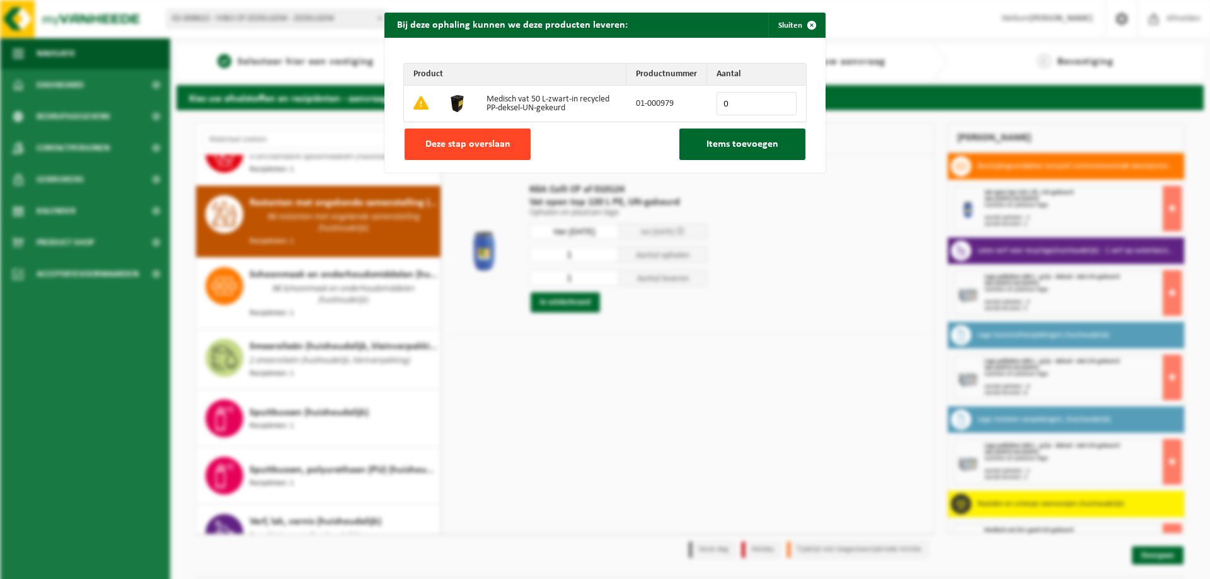
click at [453, 133] on button "Deze stap overslaan" at bounding box center [468, 145] width 126 height 32
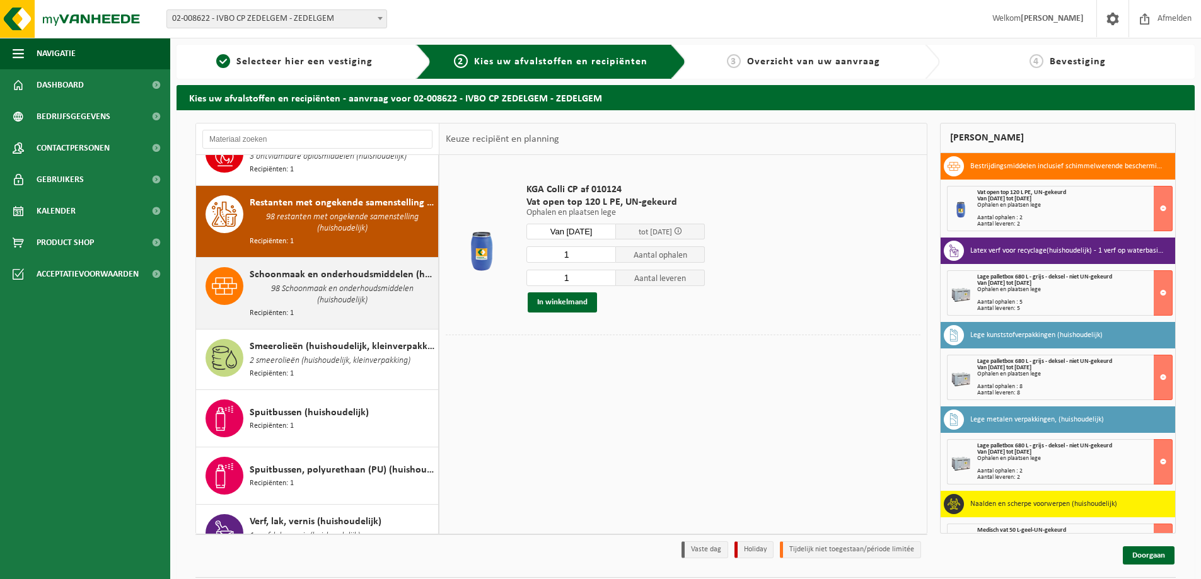
click at [349, 267] on span "Schoonmaak en onderhoudsmiddelen (huishoudelijk)" at bounding box center [342, 274] width 185 height 15
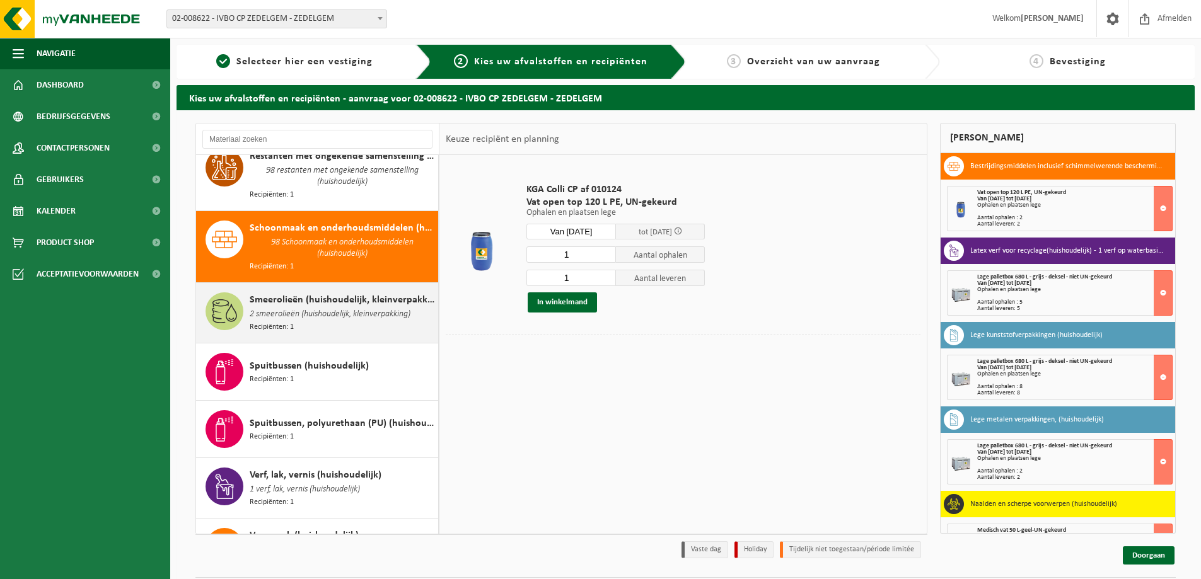
scroll to position [1508, 0]
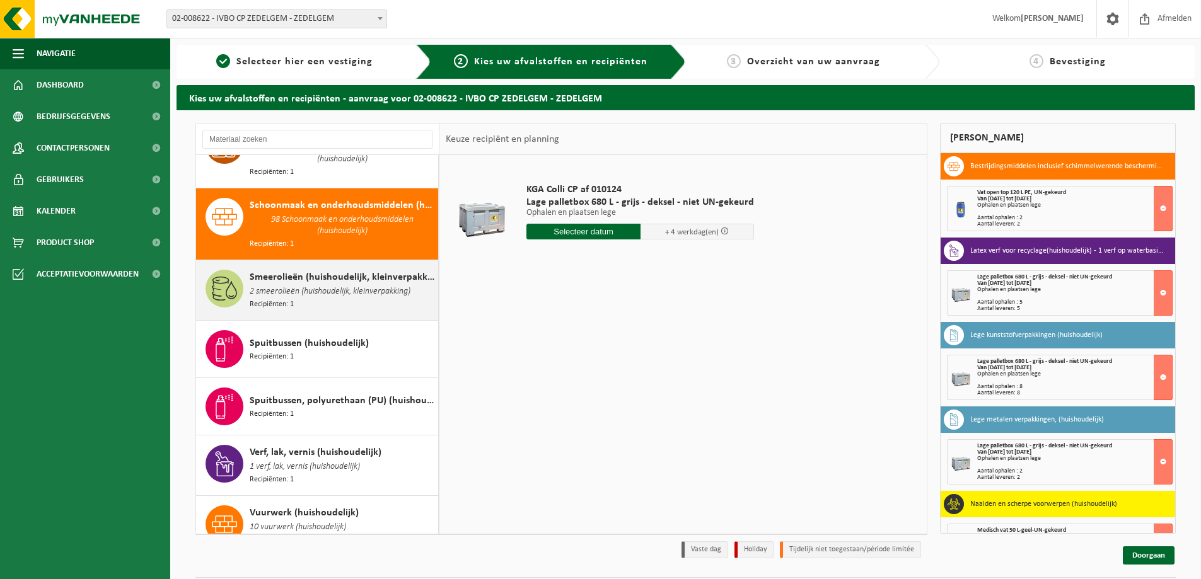
click at [350, 270] on span "Smeerolieën (huishoudelijk, kleinverpakking)" at bounding box center [342, 277] width 185 height 15
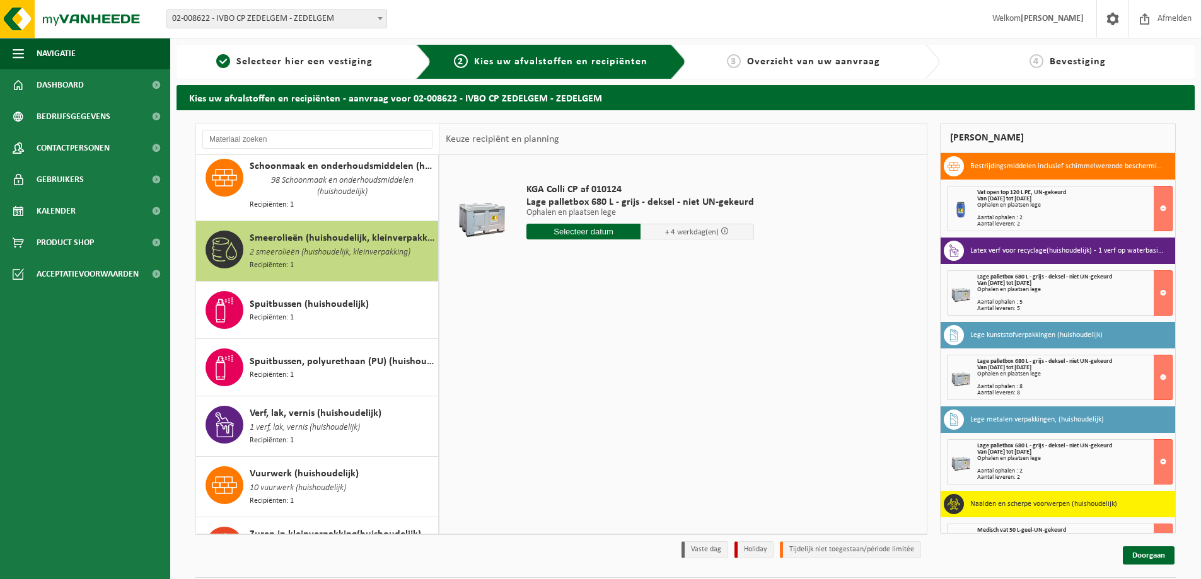
scroll to position [1547, 0]
click at [333, 297] on span "Spuitbussen (huishoudelijk)" at bounding box center [309, 304] width 119 height 15
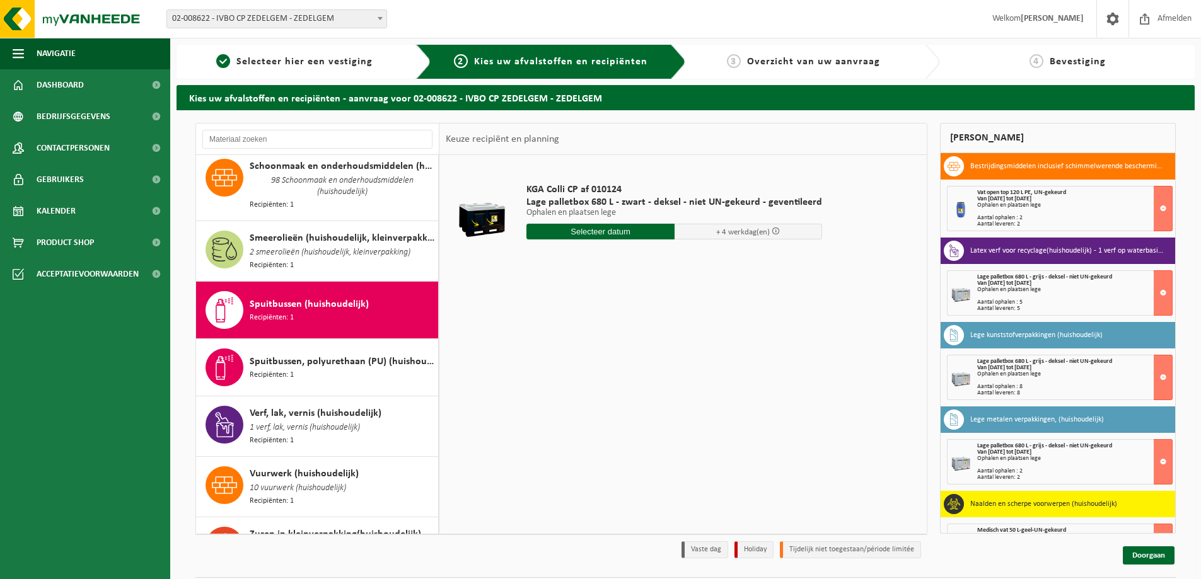
click at [583, 230] on input "text" at bounding box center [600, 232] width 148 height 16
click at [606, 367] on div "21" at bounding box center [605, 364] width 22 height 20
type input "Van 2025-08-21"
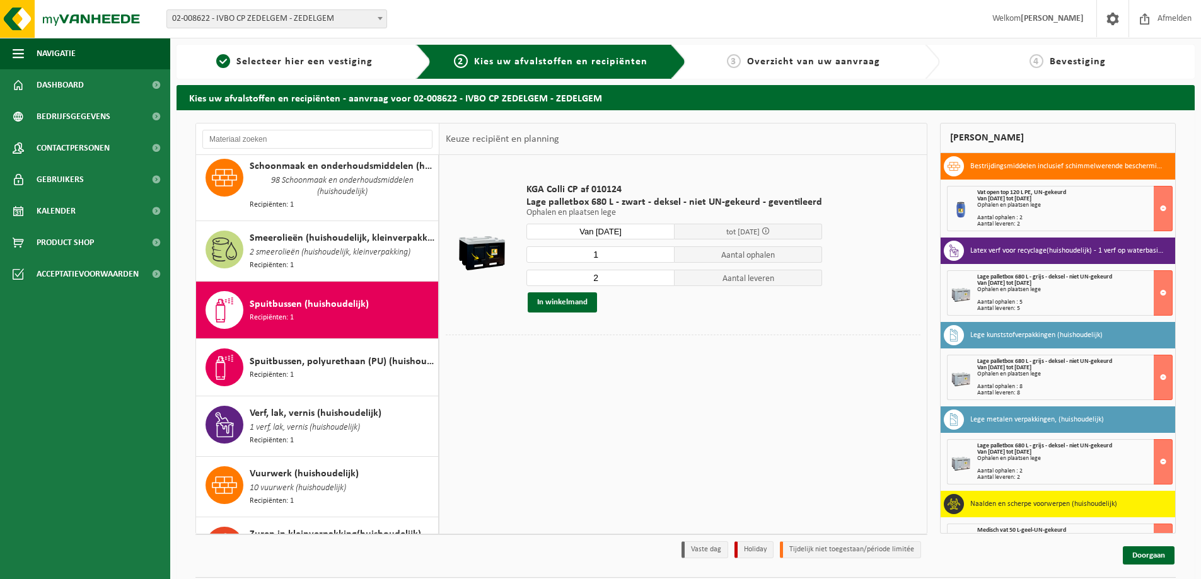
type input "1"
click at [659, 255] on input "1" at bounding box center [600, 254] width 148 height 16
type input "1"
click at [659, 282] on input "1" at bounding box center [600, 278] width 148 height 16
click at [557, 303] on button "In winkelmand" at bounding box center [562, 303] width 69 height 20
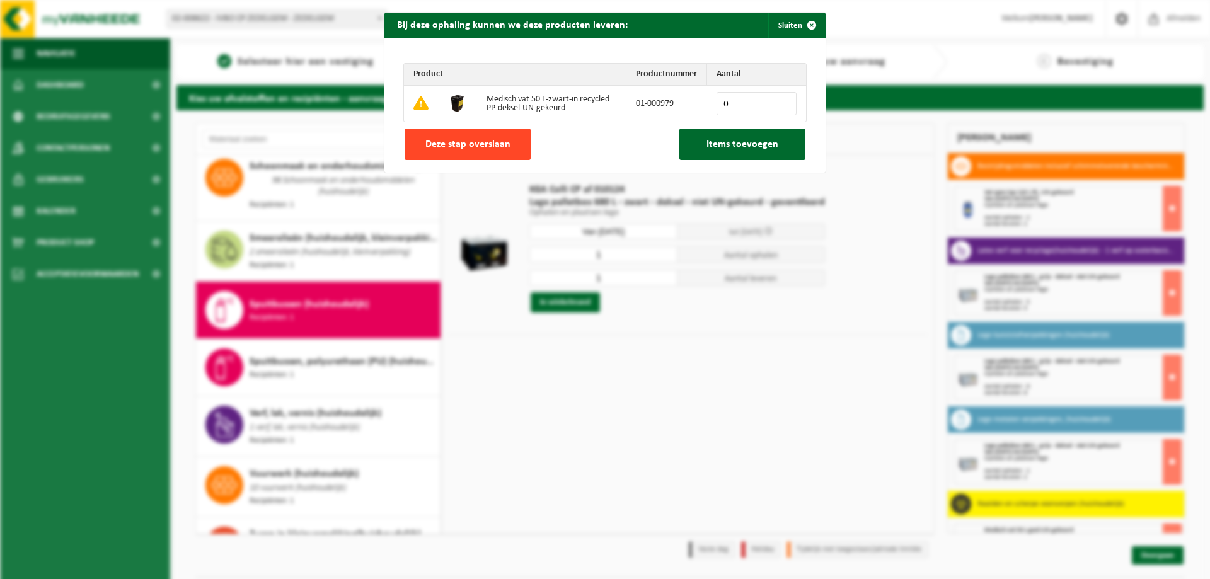
click at [455, 139] on span "Deze stap overslaan" at bounding box center [468, 144] width 85 height 10
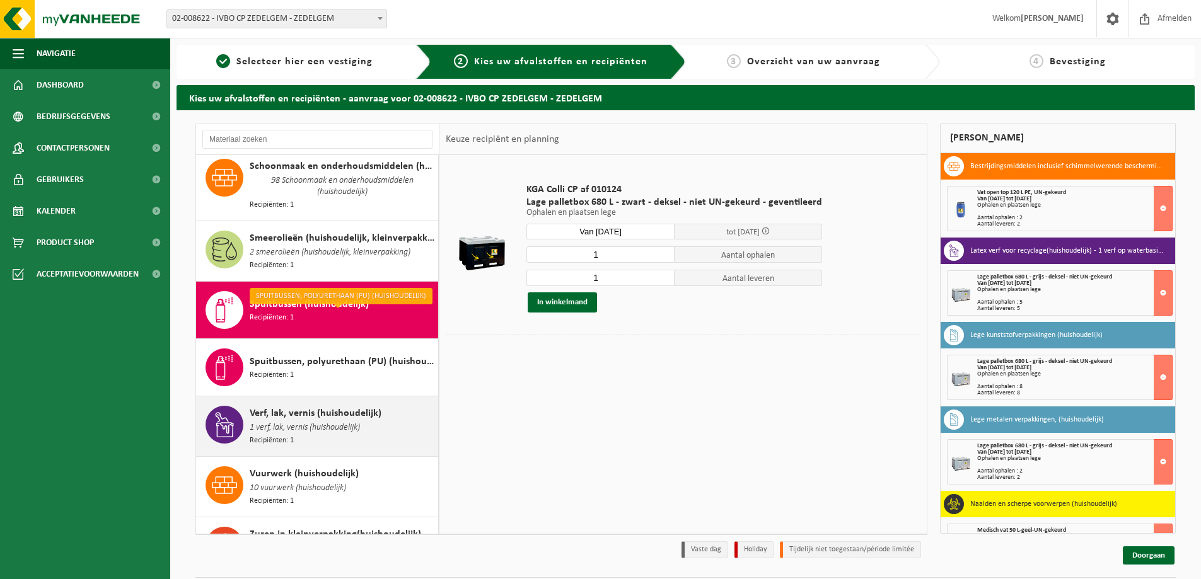
click at [325, 421] on span "1 verf, lak, vernis (huishoudelijk)" at bounding box center [305, 428] width 110 height 14
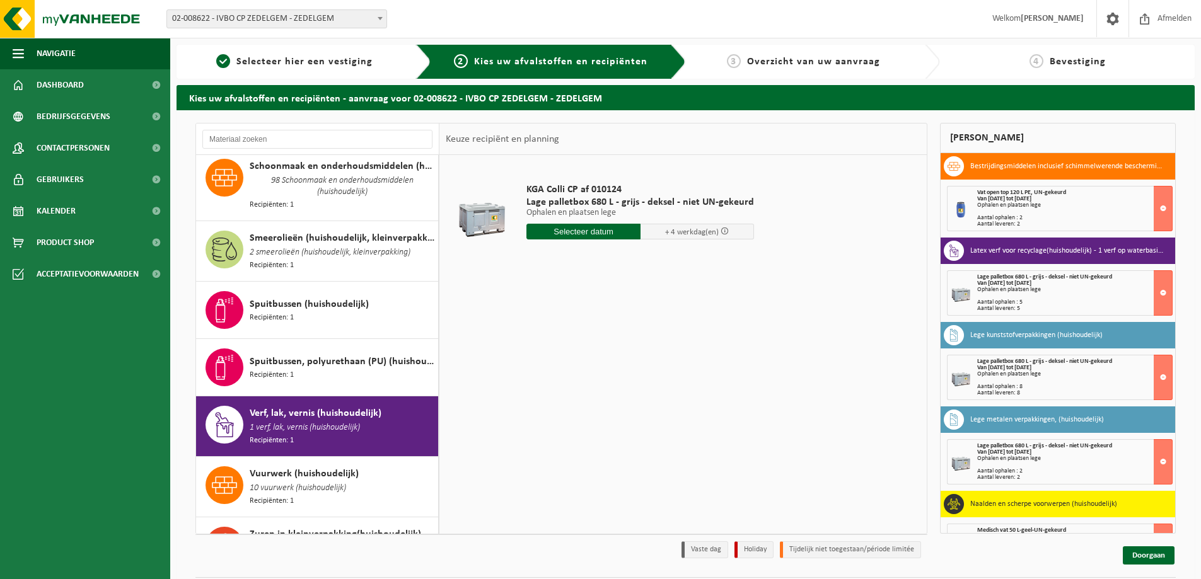
click at [583, 229] on input "text" at bounding box center [583, 232] width 114 height 16
click at [604, 359] on div "21" at bounding box center [605, 364] width 22 height 20
type input "Van 2025-08-21"
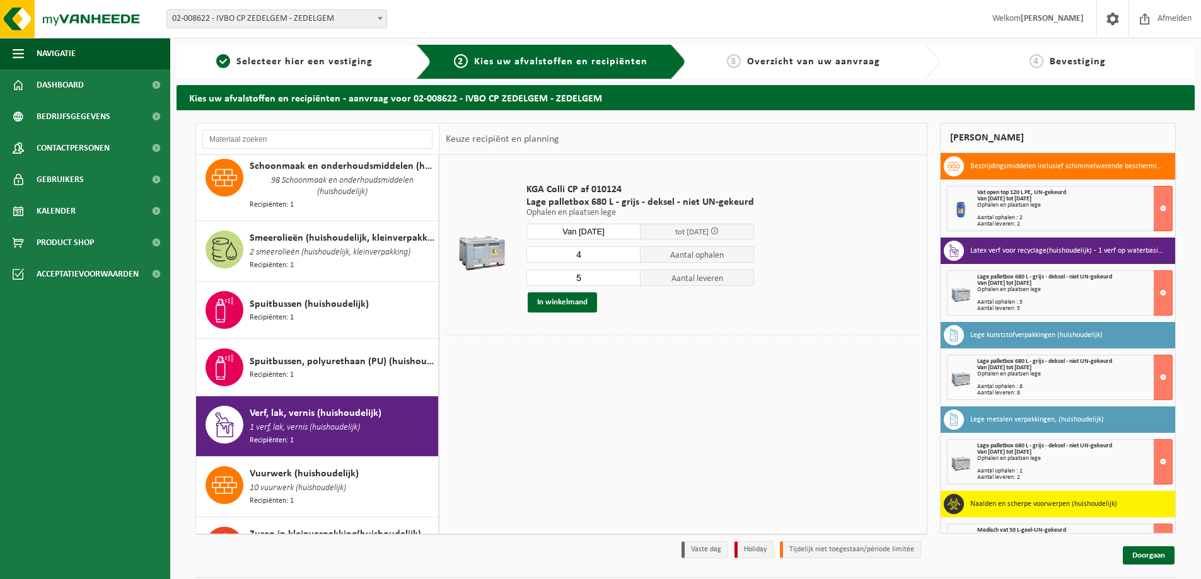
click at [625, 256] on input "4" at bounding box center [583, 254] width 114 height 16
click at [625, 256] on input "3" at bounding box center [583, 254] width 114 height 16
click at [625, 256] on input "2" at bounding box center [583, 254] width 114 height 16
type input "3"
click at [629, 250] on input "3" at bounding box center [583, 254] width 114 height 16
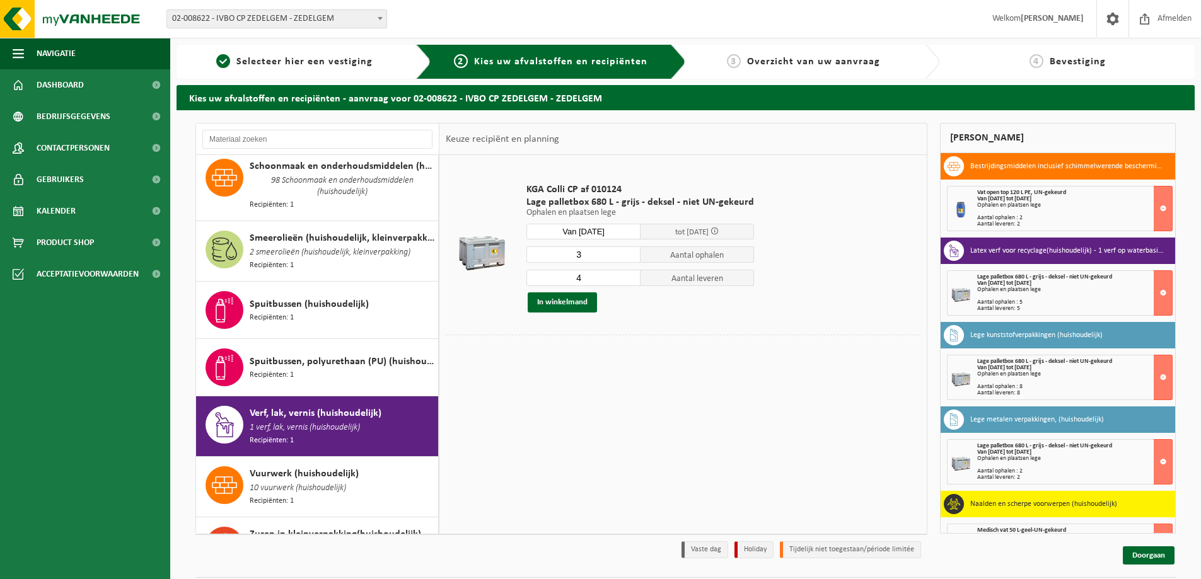
click at [629, 281] on input "4" at bounding box center [583, 278] width 114 height 16
click at [629, 281] on input "3" at bounding box center [583, 278] width 114 height 16
click at [629, 281] on input "2" at bounding box center [583, 278] width 114 height 16
type input "3"
click at [629, 274] on input "3" at bounding box center [583, 278] width 114 height 16
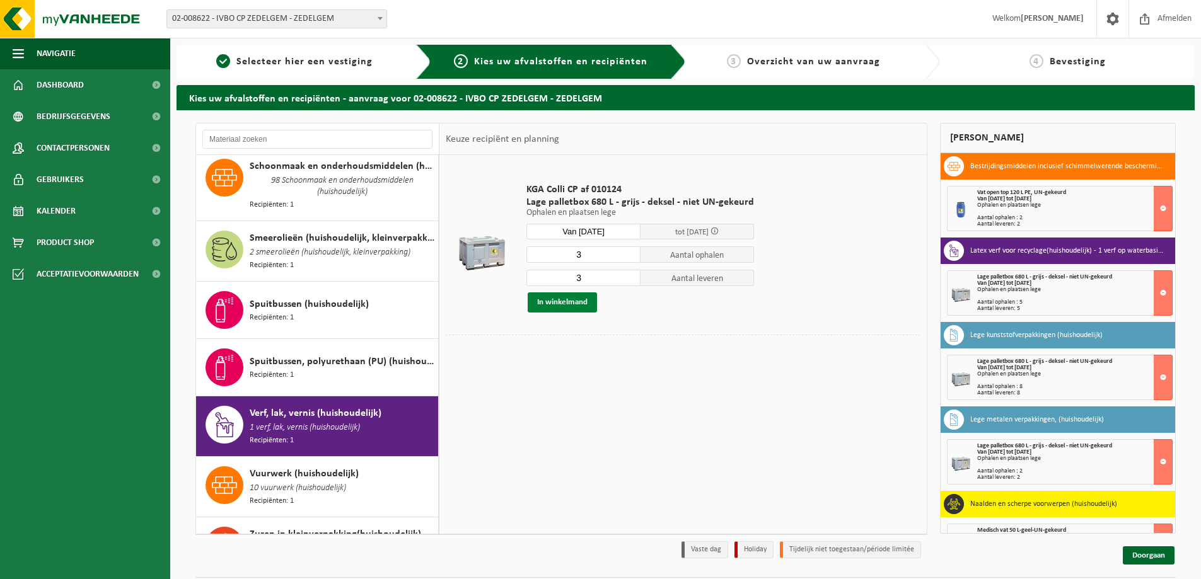
click at [569, 300] on button "In winkelmand" at bounding box center [562, 303] width 69 height 20
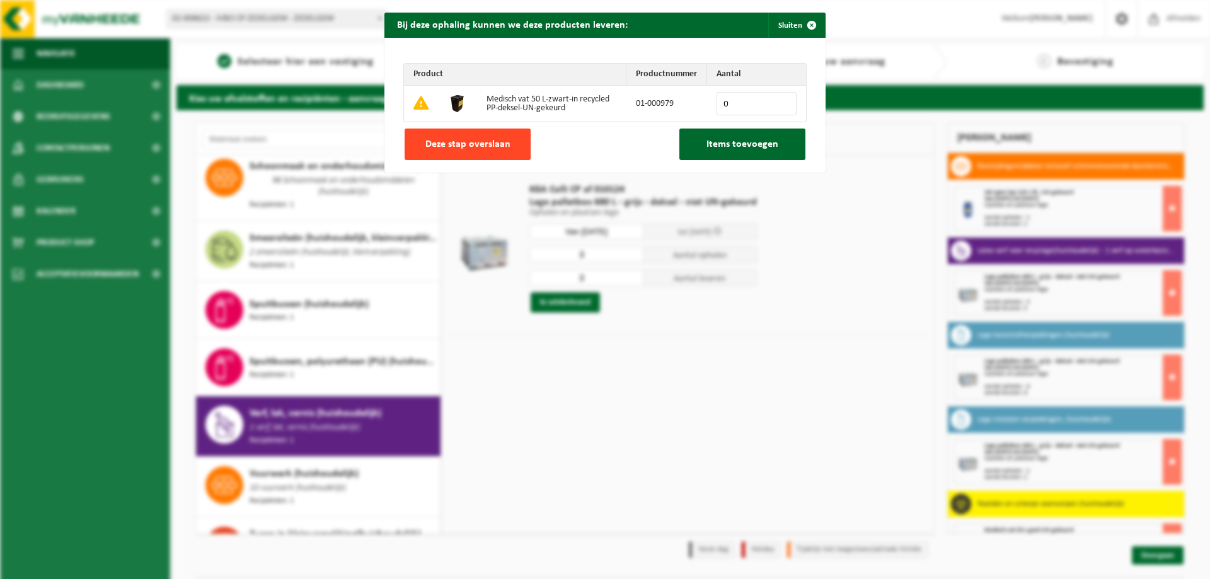
click at [448, 141] on span "Deze stap overslaan" at bounding box center [468, 144] width 85 height 10
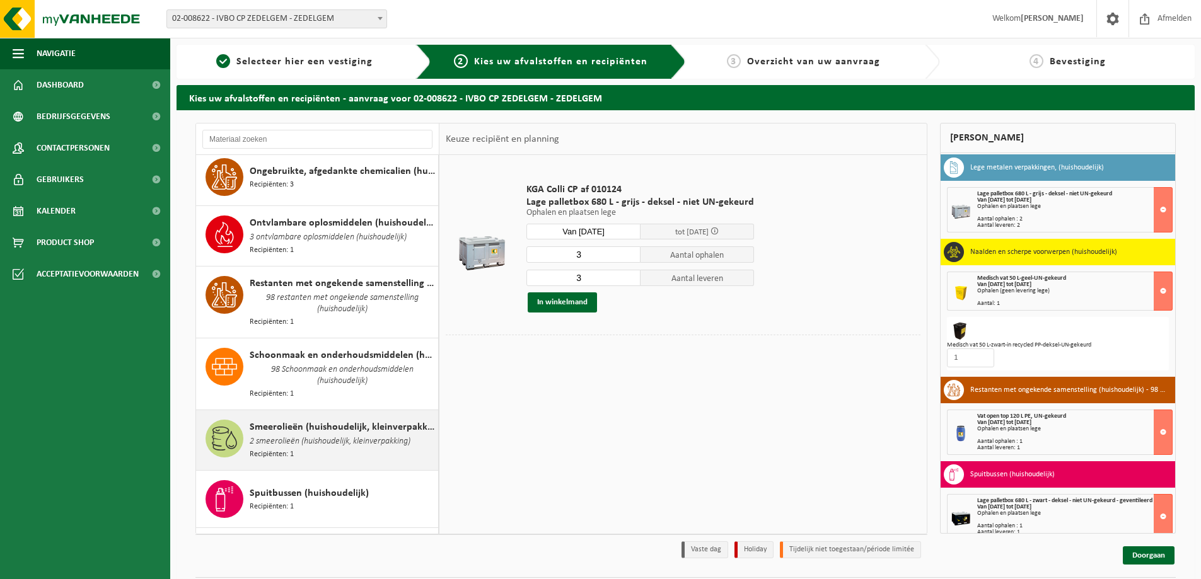
scroll to position [1232, 0]
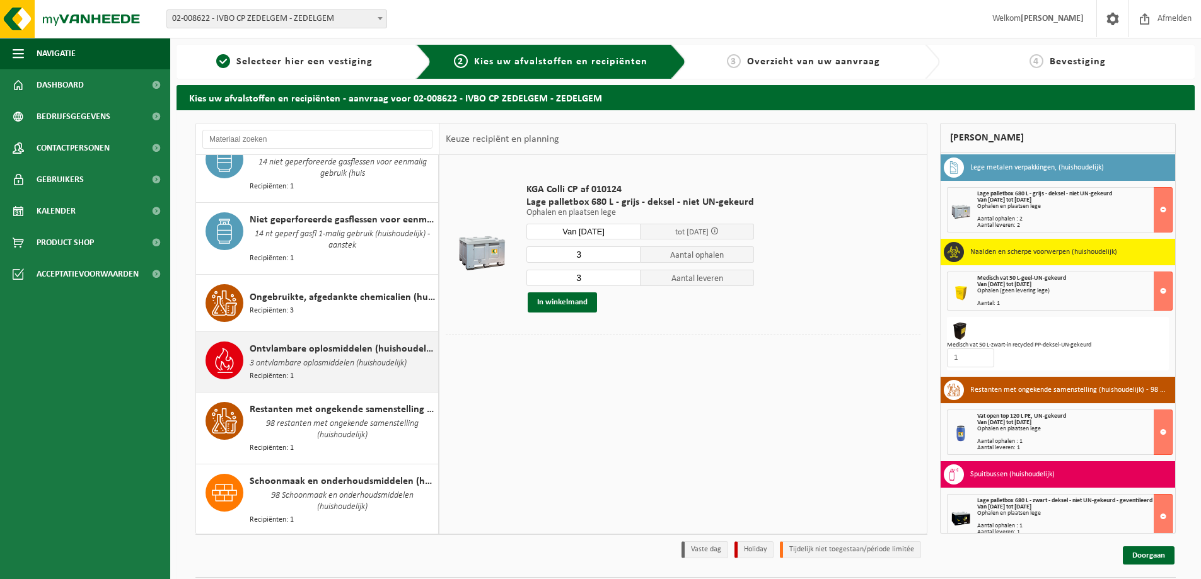
click at [327, 357] on span "3 ontvlambare oplosmiddelen (huishoudelijk)" at bounding box center [328, 364] width 157 height 14
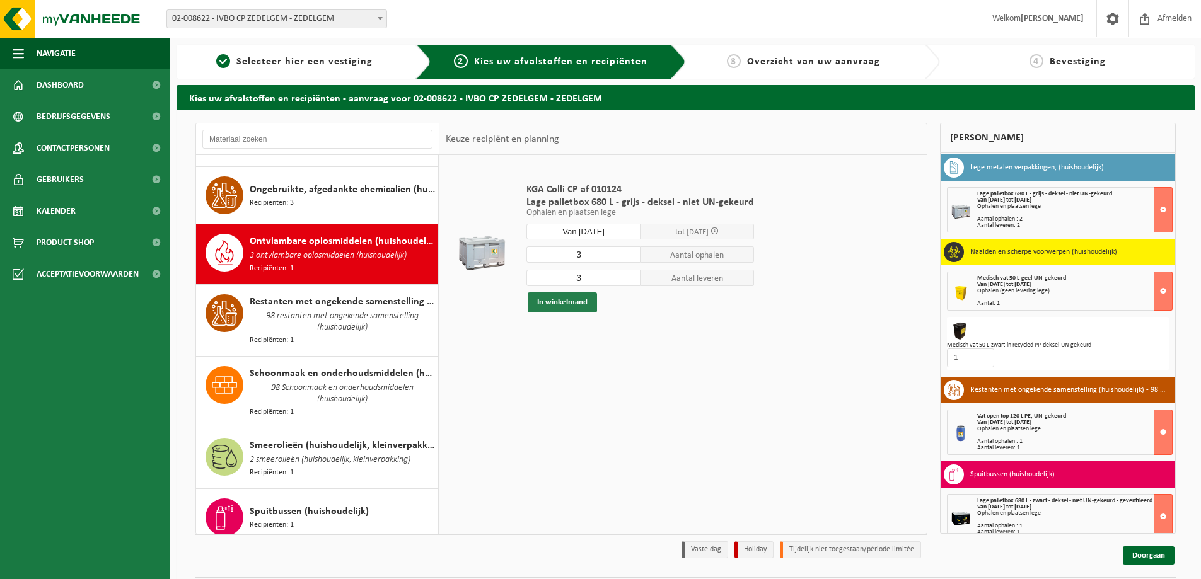
scroll to position [1380, 0]
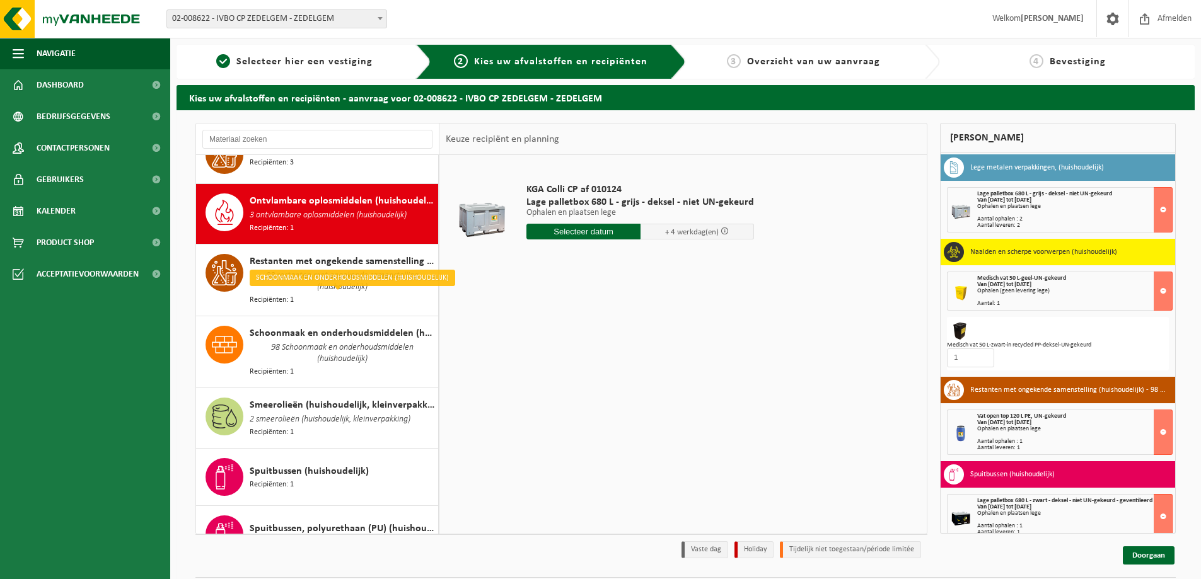
click at [574, 224] on input "text" at bounding box center [583, 232] width 114 height 16
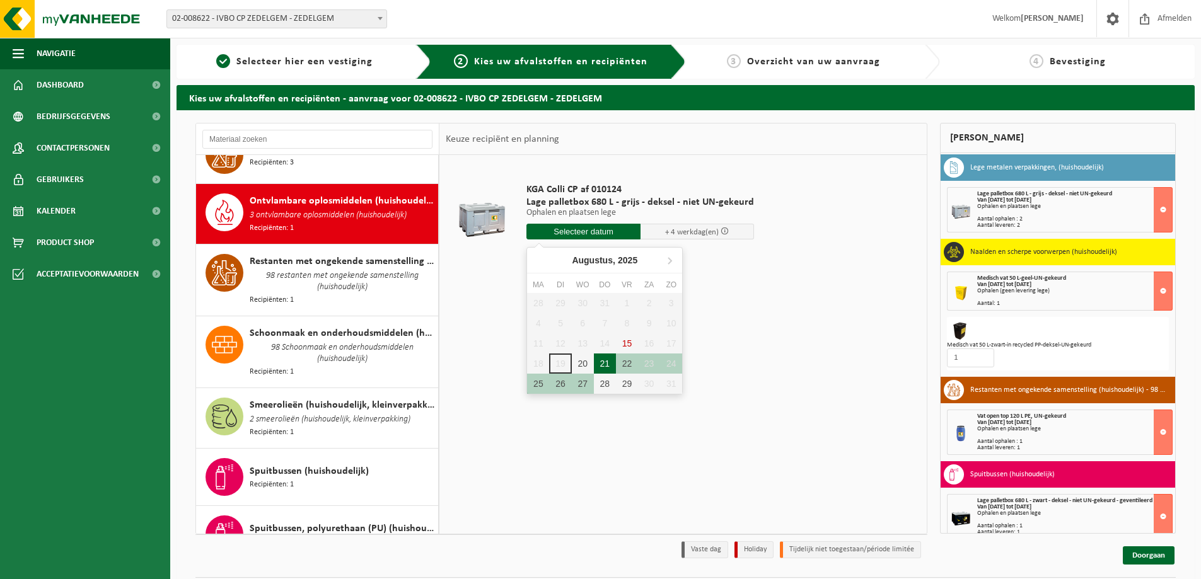
click at [608, 362] on div "21" at bounding box center [605, 364] width 22 height 20
type input "Van 2025-08-21"
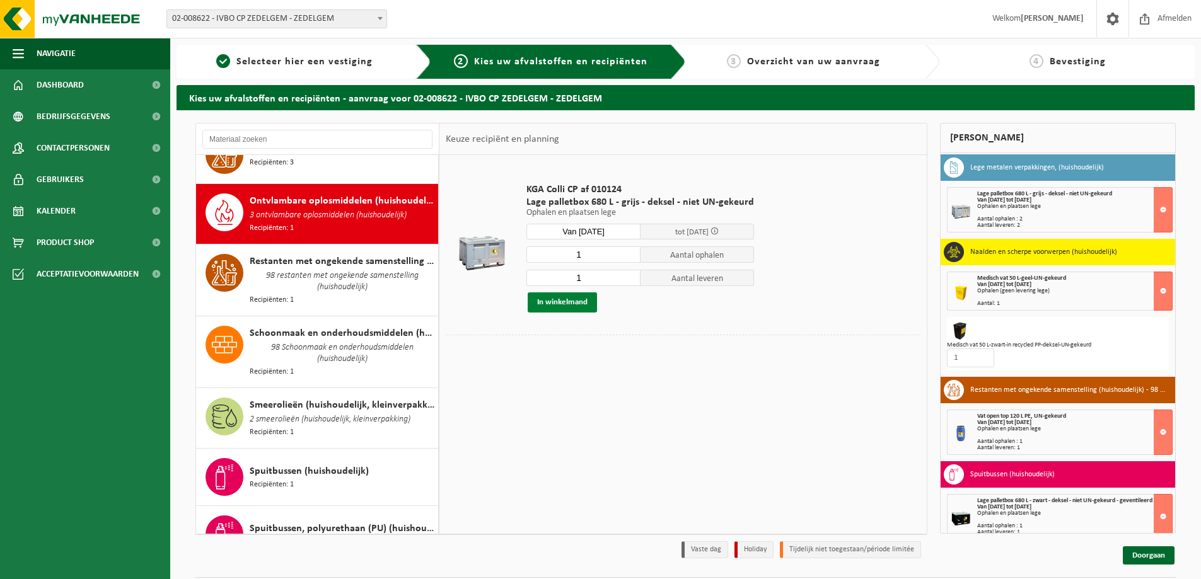
click at [553, 301] on button "In winkelmand" at bounding box center [562, 303] width 69 height 20
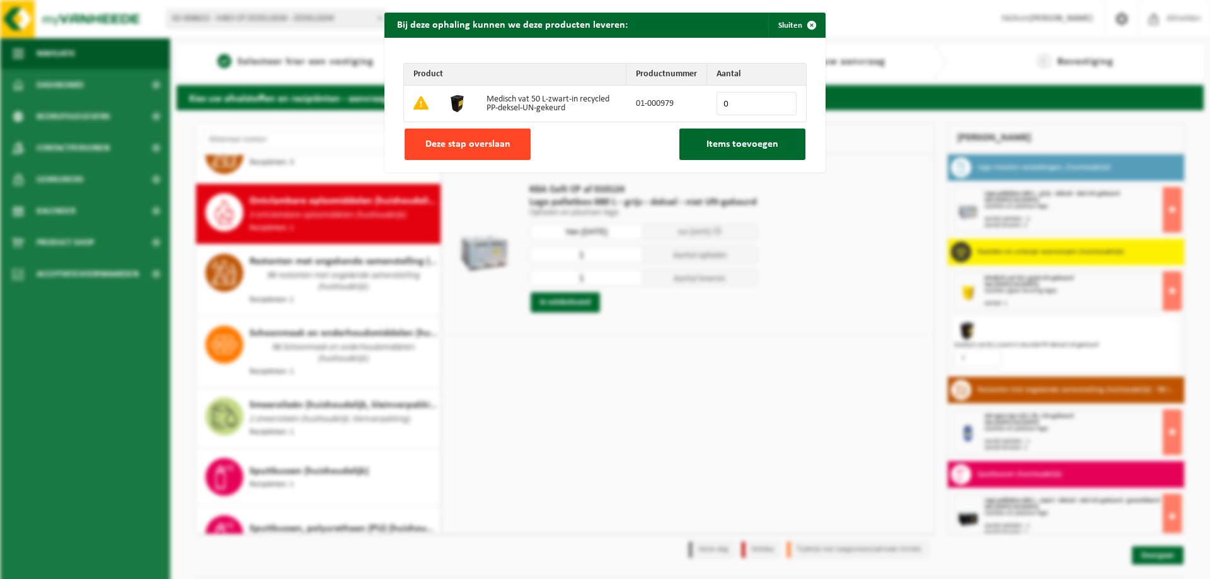
click at [454, 146] on span "Deze stap overslaan" at bounding box center [468, 144] width 85 height 10
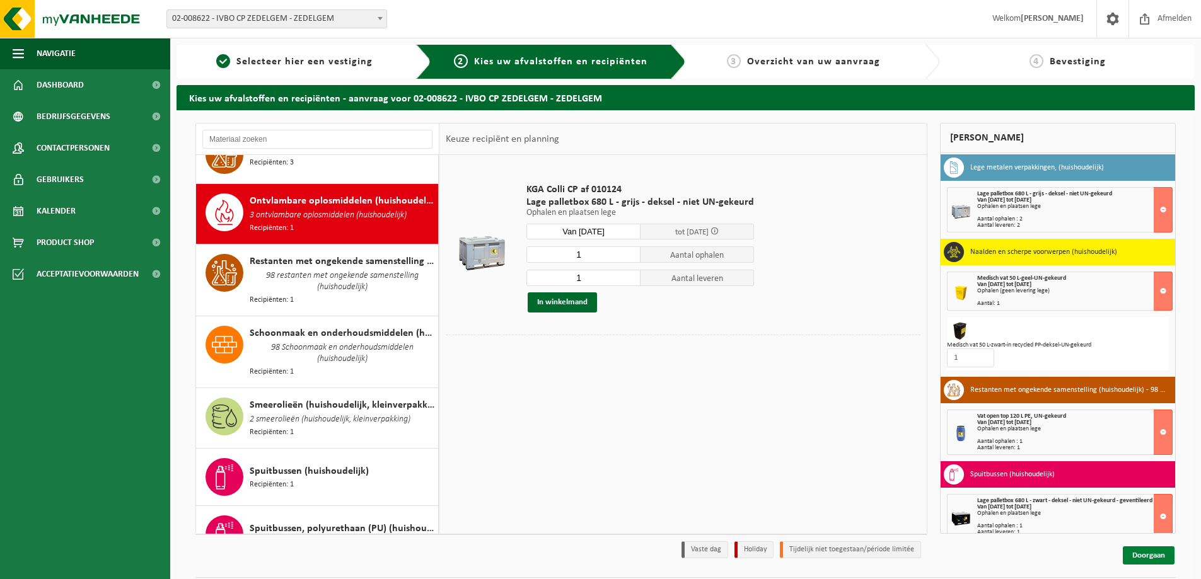
click at [1160, 556] on link "Doorgaan" at bounding box center [1149, 556] width 52 height 18
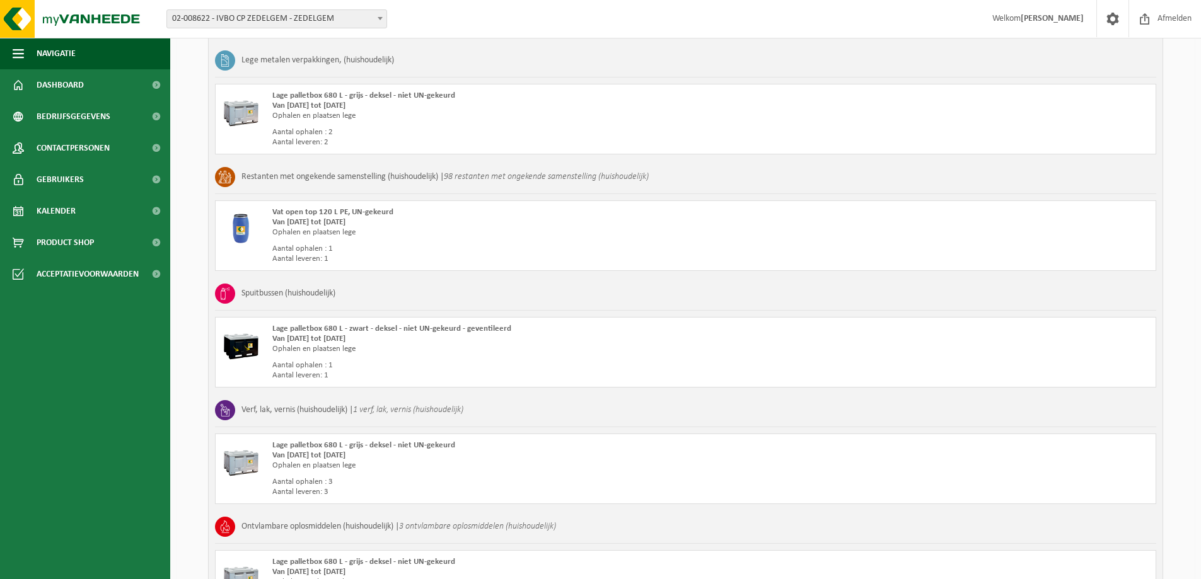
scroll to position [983, 0]
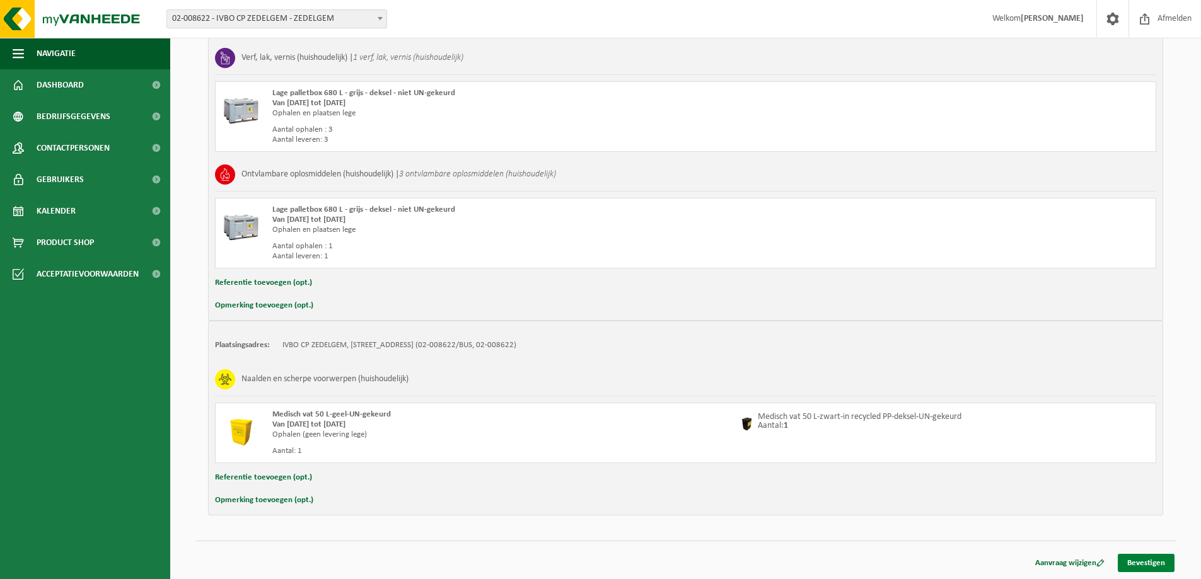
click at [1146, 560] on link "Bevestigen" at bounding box center [1146, 563] width 57 height 18
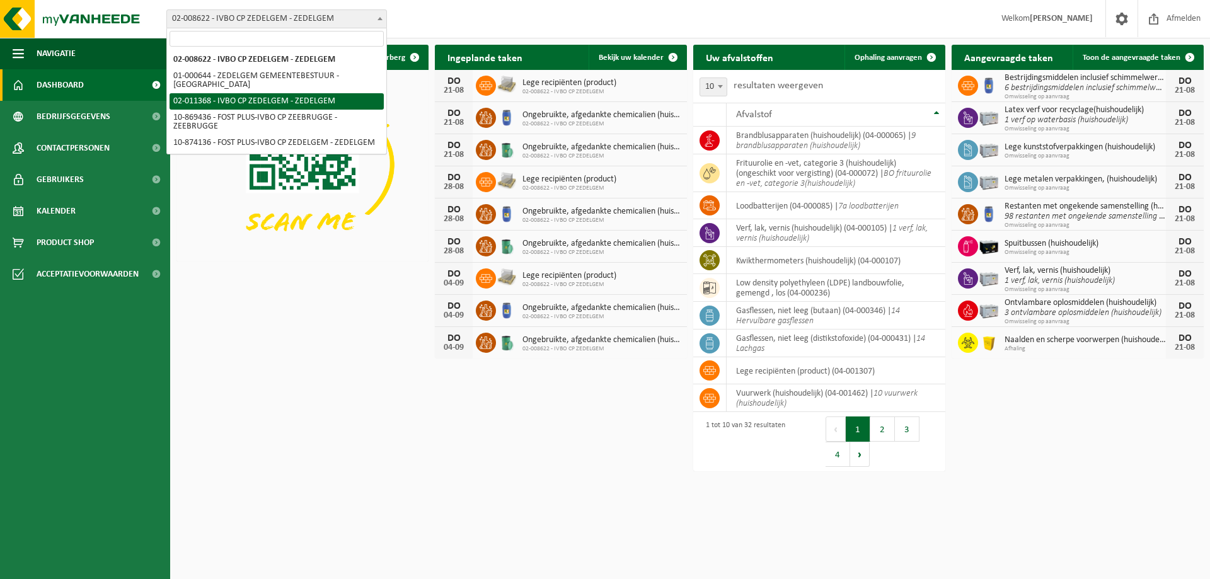
select select "6198"
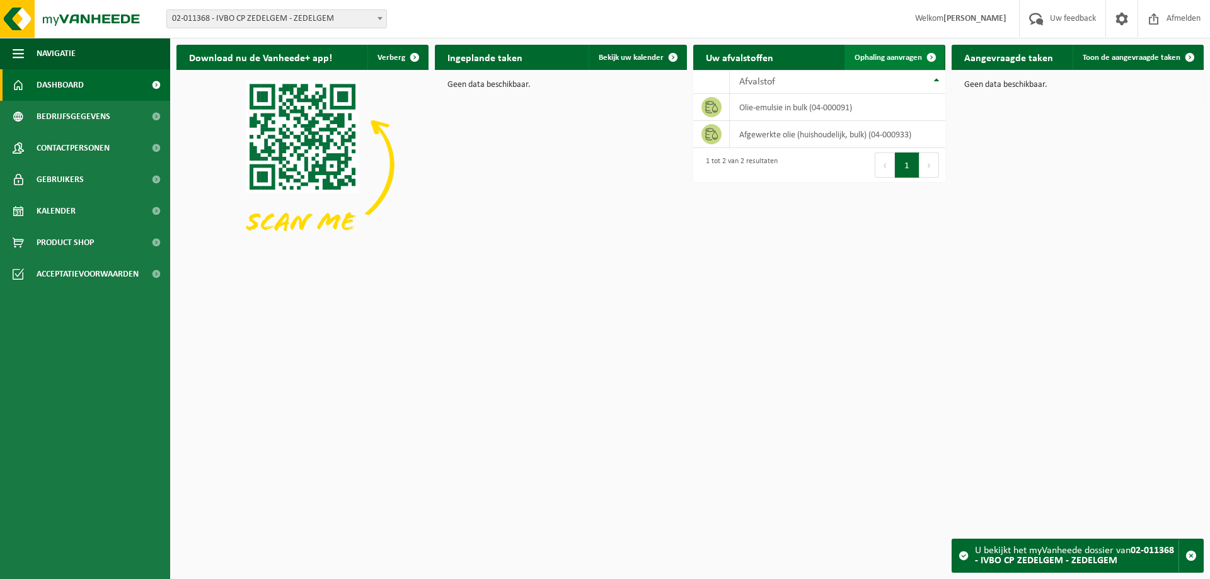
click at [888, 50] on link "Ophaling aanvragen" at bounding box center [895, 57] width 100 height 25
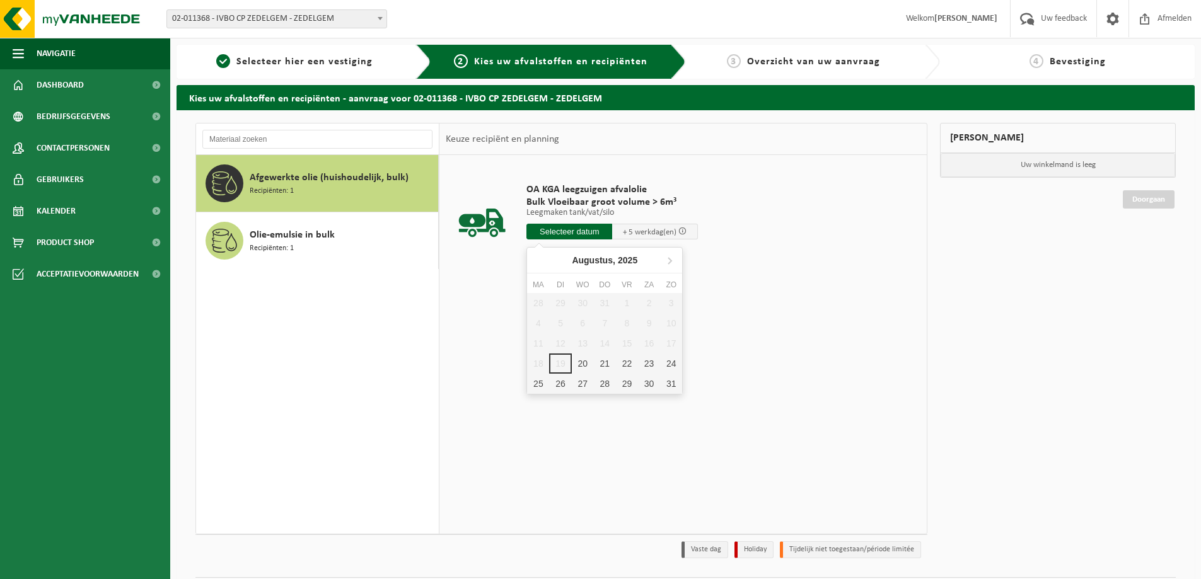
click at [565, 230] on input "text" at bounding box center [569, 232] width 86 height 16
click at [584, 363] on div "20" at bounding box center [583, 364] width 22 height 20
type input "Van [DATE]"
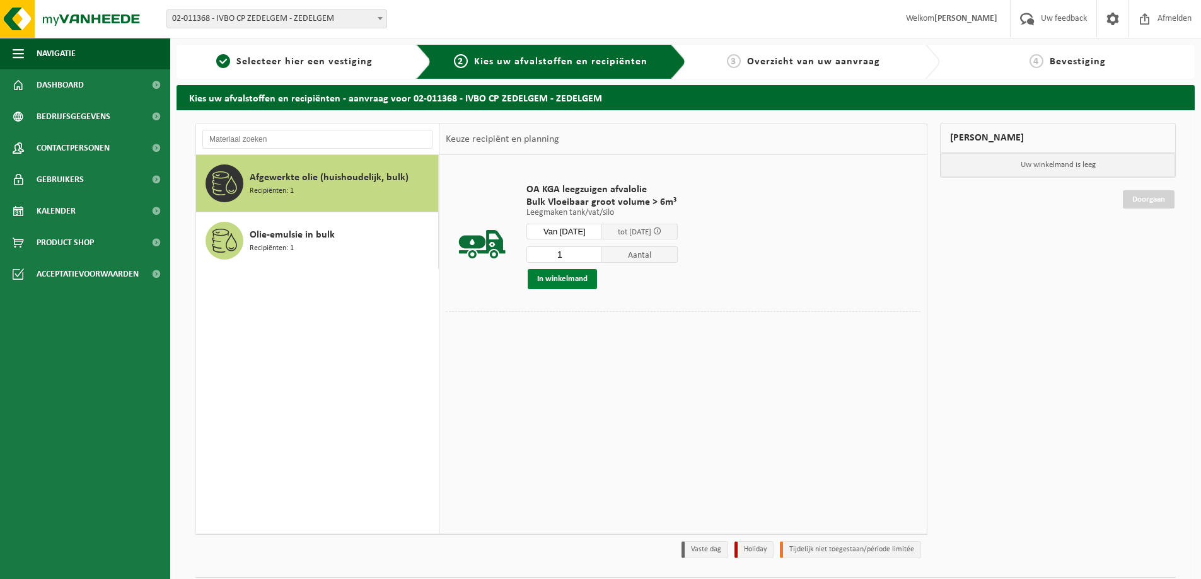
click at [560, 277] on button "In winkelmand" at bounding box center [562, 279] width 69 height 20
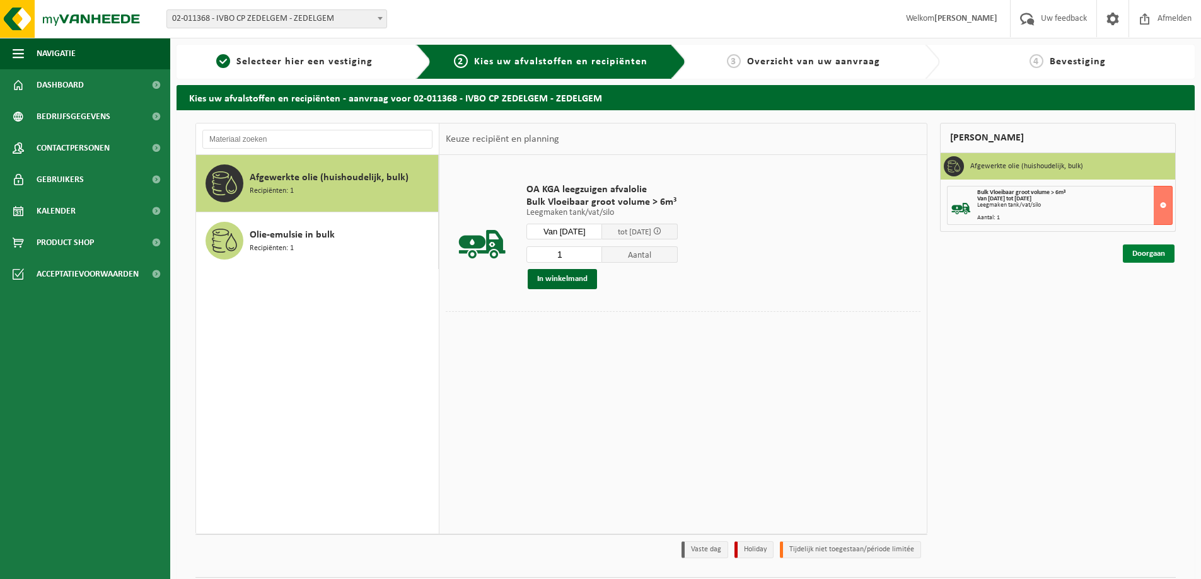
click at [1149, 252] on link "Doorgaan" at bounding box center [1149, 254] width 52 height 18
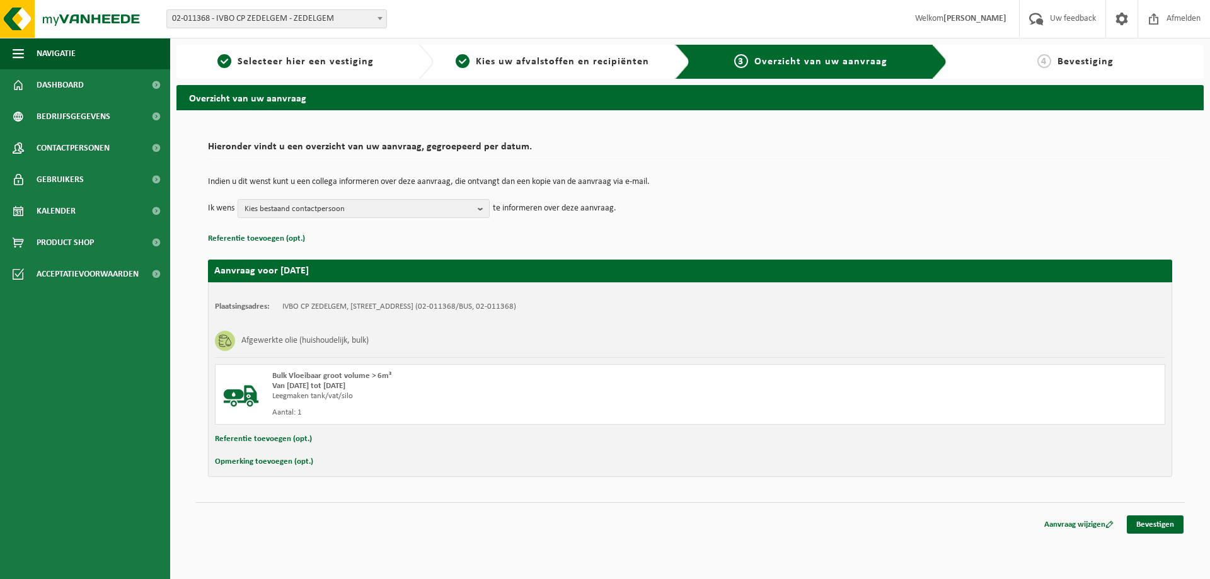
click at [245, 464] on button "Opmerking toevoegen (opt.)" at bounding box center [264, 462] width 98 height 16
click at [296, 461] on input "text" at bounding box center [715, 463] width 876 height 19
type input "Graag leegzuigen Afvalolie deze week aub"
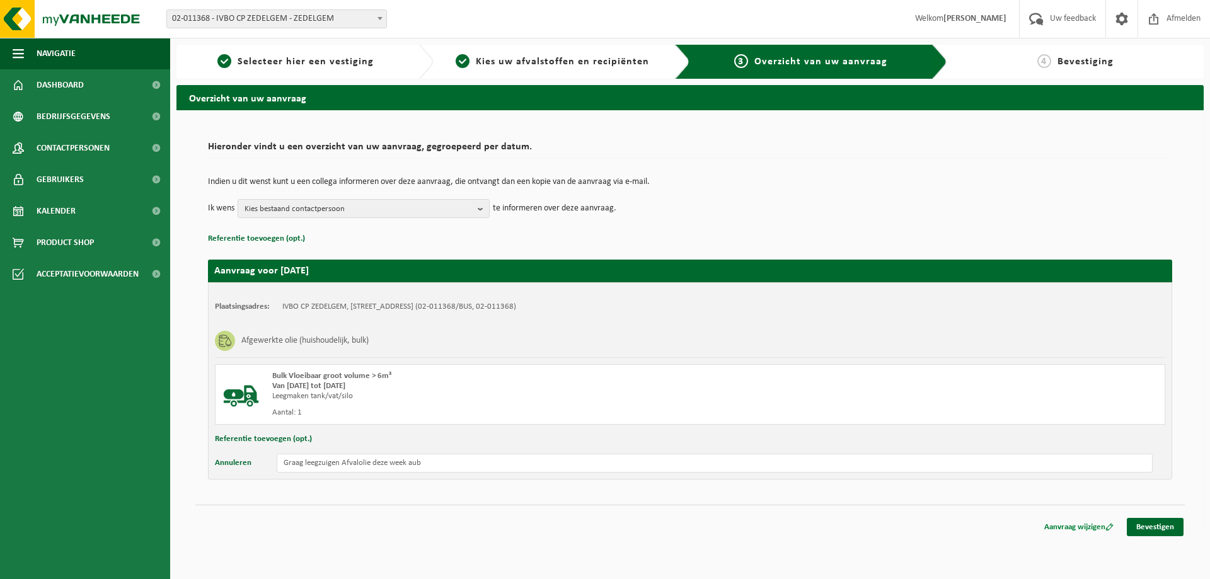
click at [1066, 529] on link "Aanvraag wijzigen" at bounding box center [1079, 527] width 88 height 18
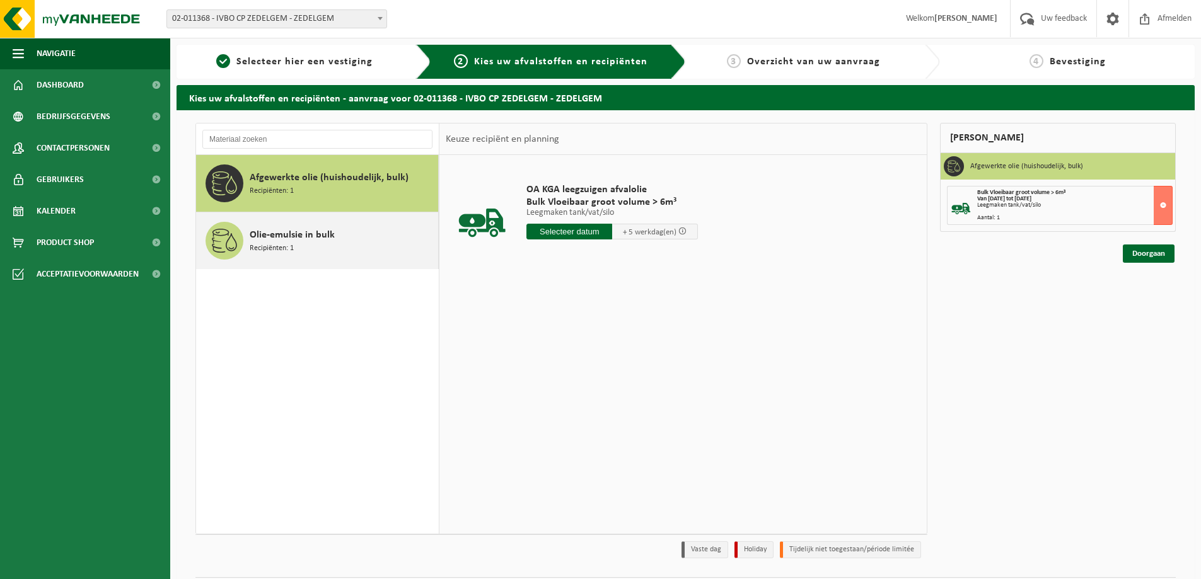
click at [271, 243] on span "Recipiënten: 1" at bounding box center [272, 249] width 44 height 12
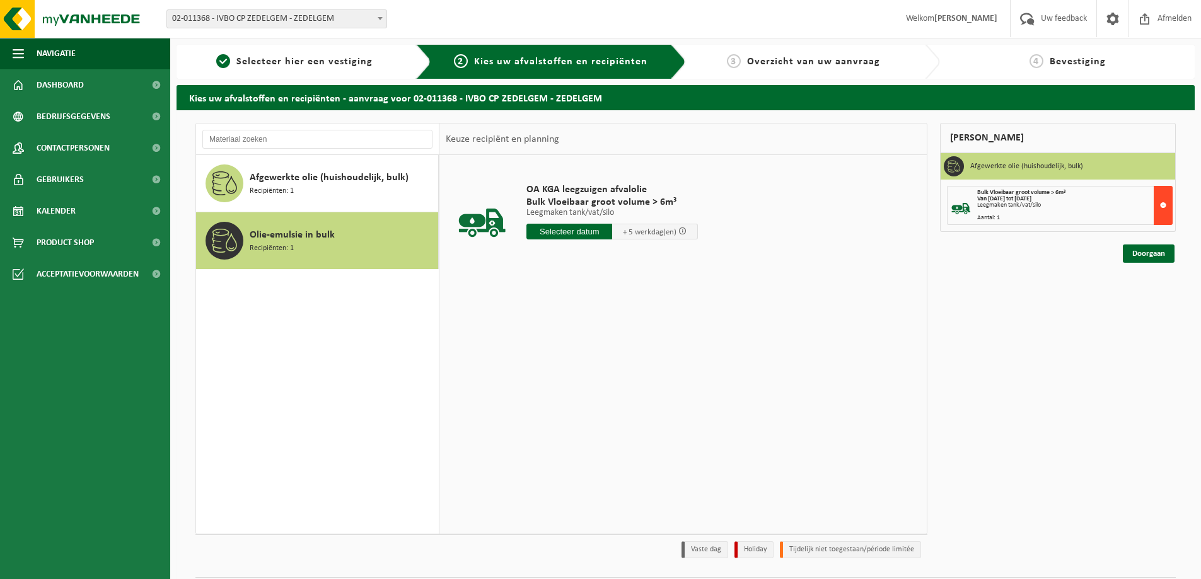
click at [1164, 203] on button at bounding box center [1163, 205] width 19 height 39
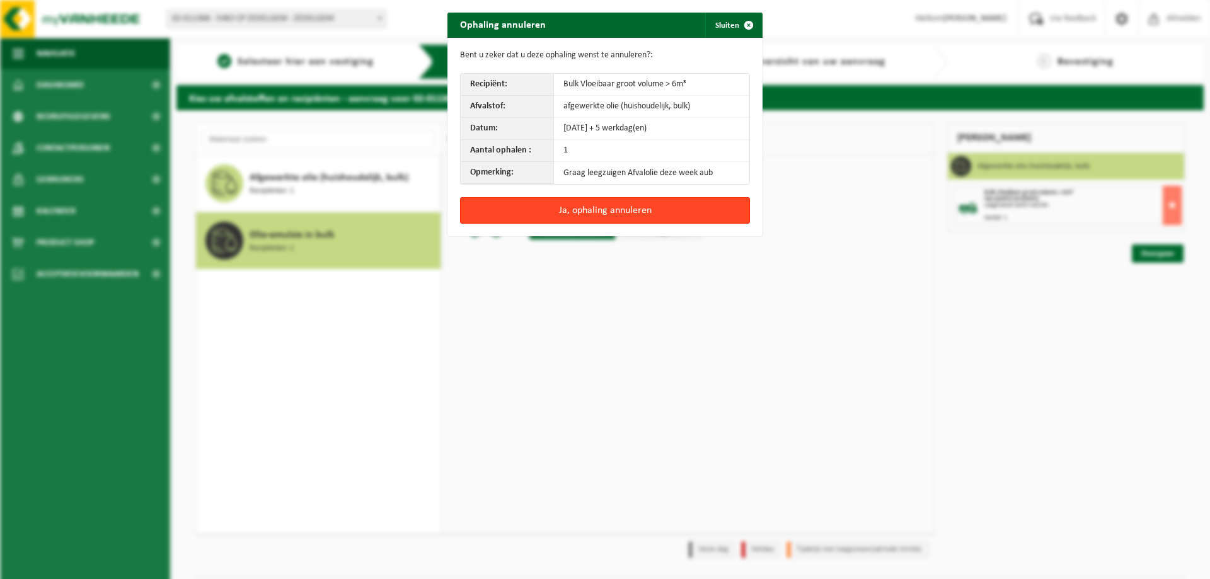
click at [606, 212] on button "Ja, ophaling annuleren" at bounding box center [605, 210] width 290 height 26
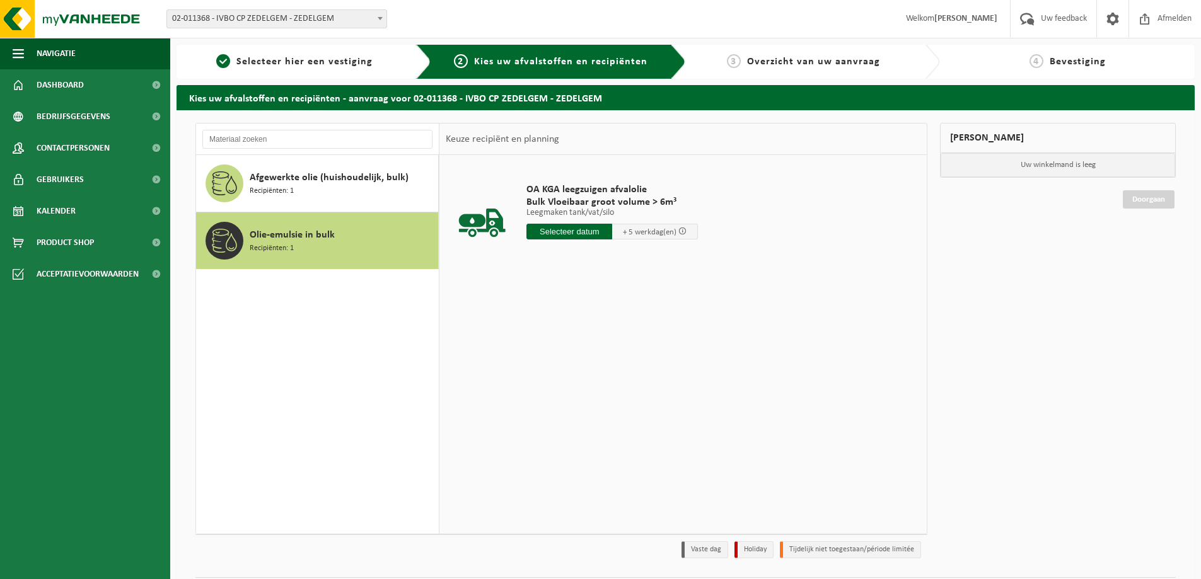
click at [560, 226] on input "text" at bounding box center [569, 232] width 86 height 16
click at [587, 362] on div "20" at bounding box center [583, 364] width 22 height 20
type input "Van 2025-08-20"
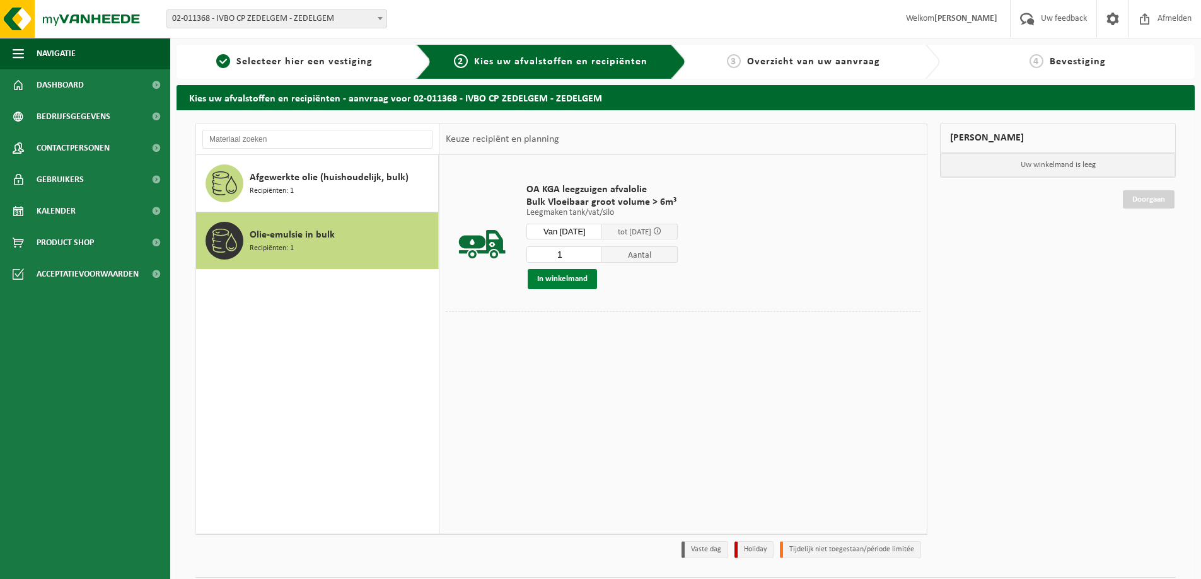
click at [558, 275] on button "In winkelmand" at bounding box center [562, 279] width 69 height 20
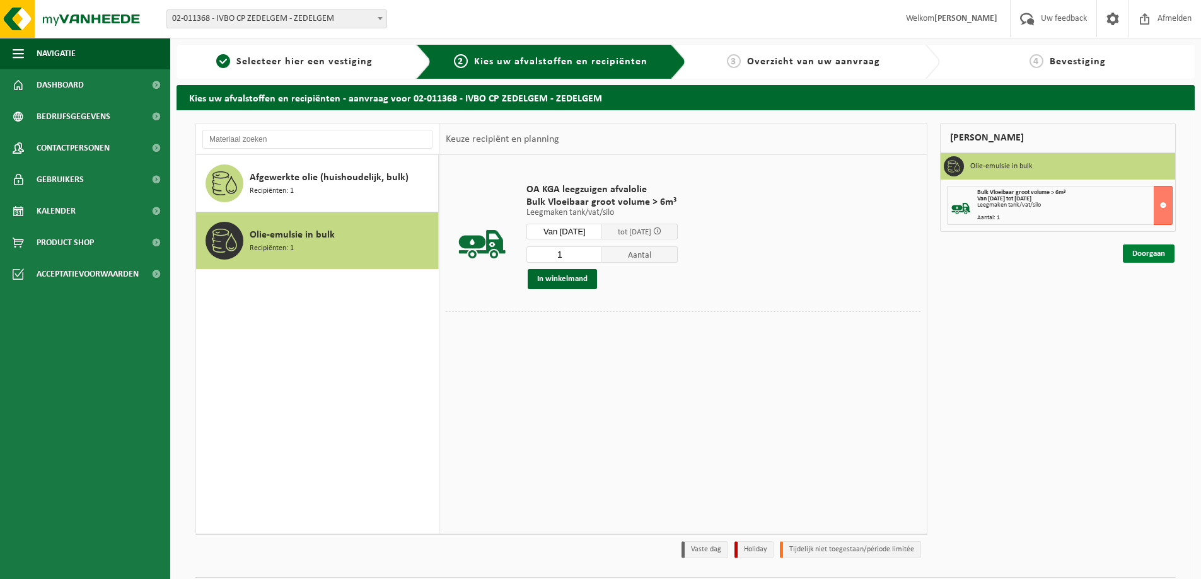
click at [1139, 250] on link "Doorgaan" at bounding box center [1149, 254] width 52 height 18
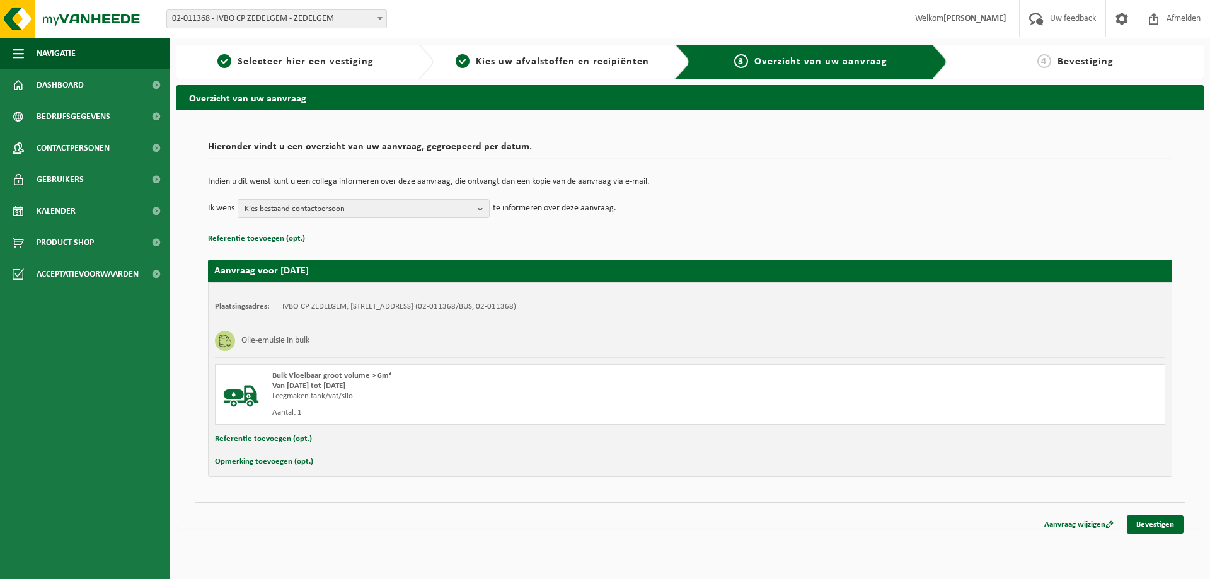
click at [265, 459] on button "Opmerking toevoegen (opt.)" at bounding box center [264, 462] width 98 height 16
click at [324, 460] on input "text" at bounding box center [715, 463] width 876 height 19
type input "Goedemorgen Graag leegzuigen motorolie tank aub deze week"
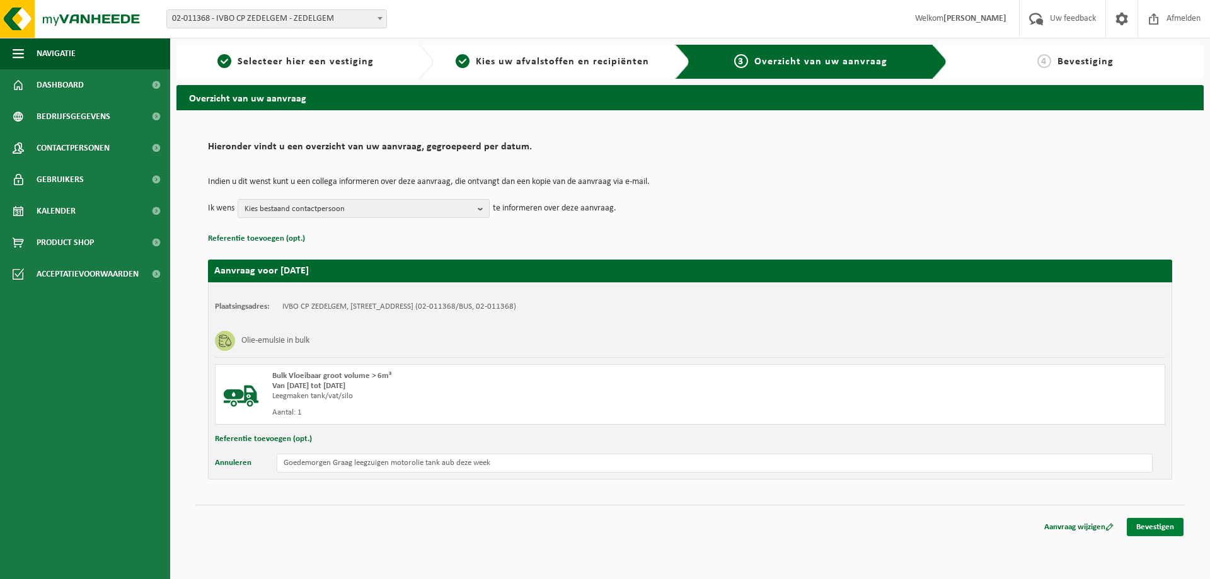
click at [1156, 523] on link "Bevestigen" at bounding box center [1155, 527] width 57 height 18
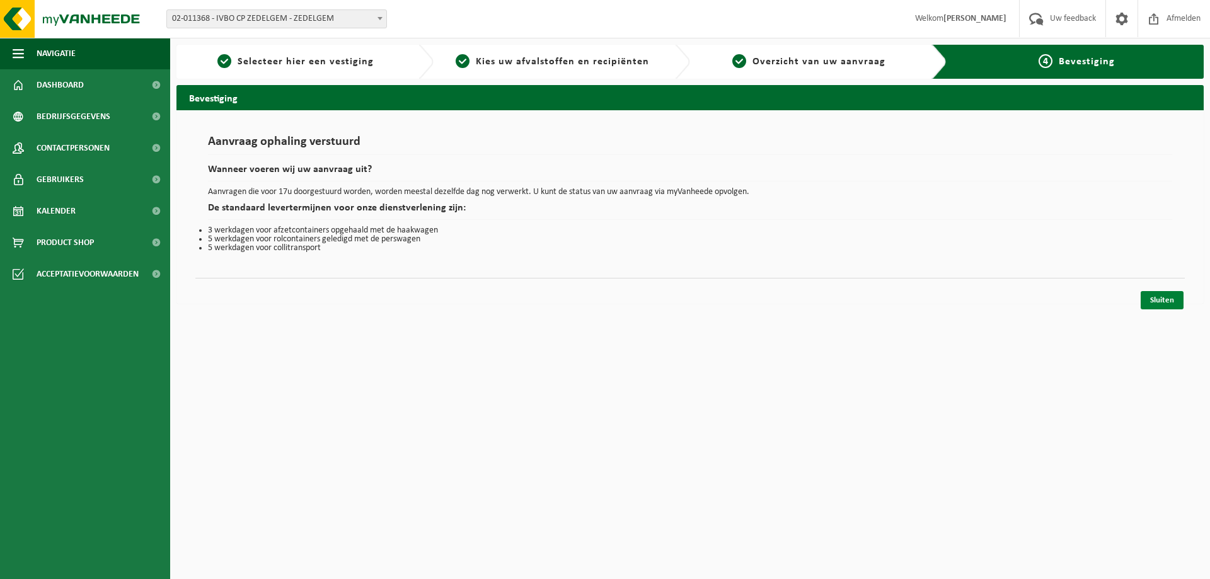
click at [1167, 302] on link "Sluiten" at bounding box center [1162, 300] width 43 height 18
